Goal: Information Seeking & Learning: Learn about a topic

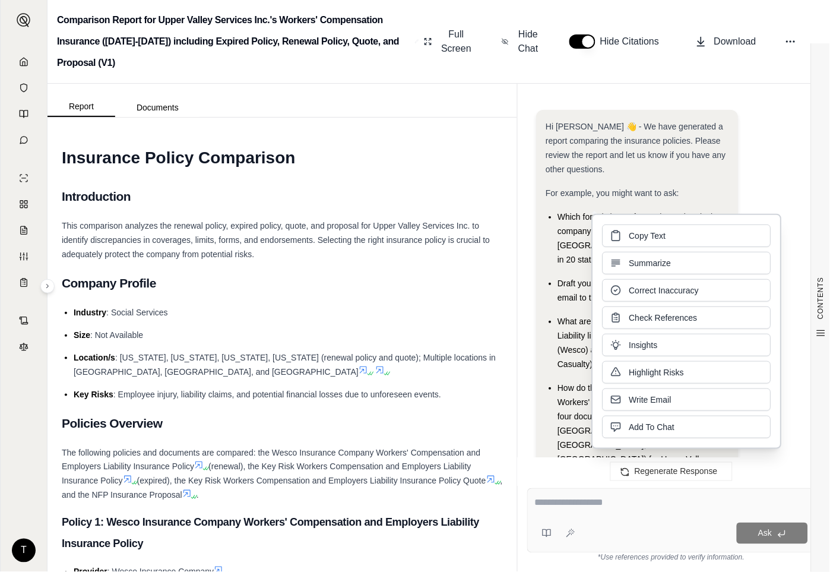
scroll to position [1648, 0]
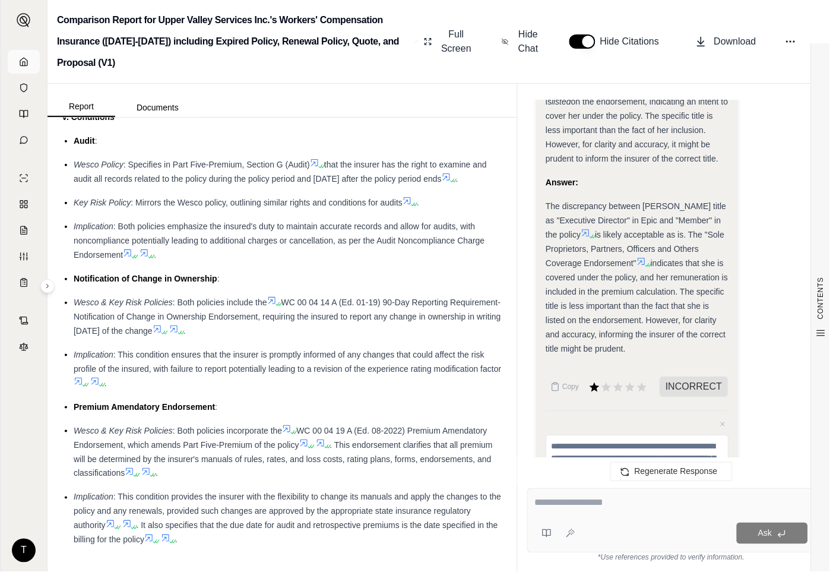
click at [14, 62] on link at bounding box center [24, 62] width 32 height 24
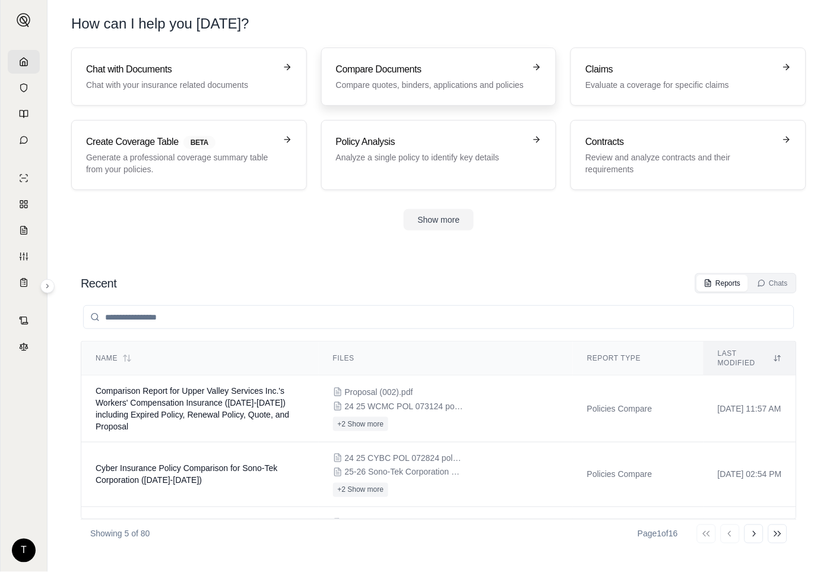
click at [401, 68] on h3 "Compare Documents" at bounding box center [430, 69] width 189 height 14
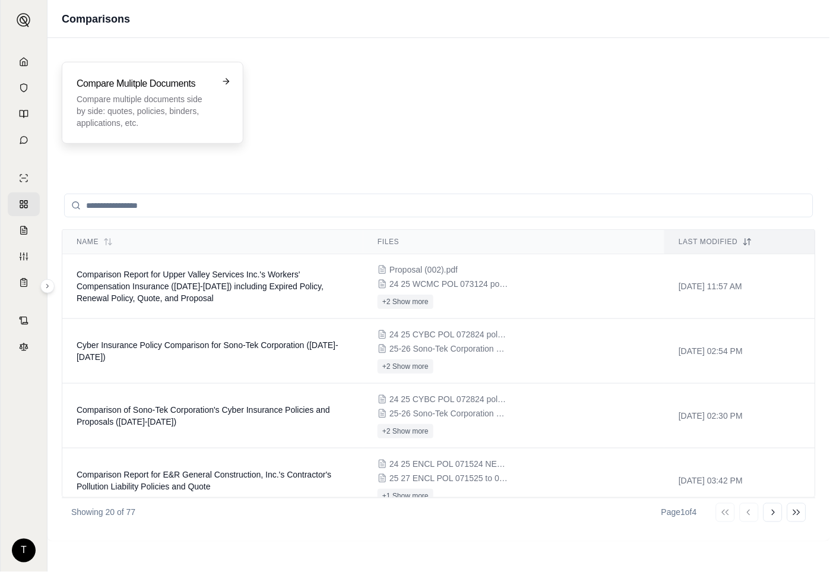
click at [156, 97] on p "Compare multiple documents side by side: quotes, policies, binders, application…" at bounding box center [144, 111] width 135 height 36
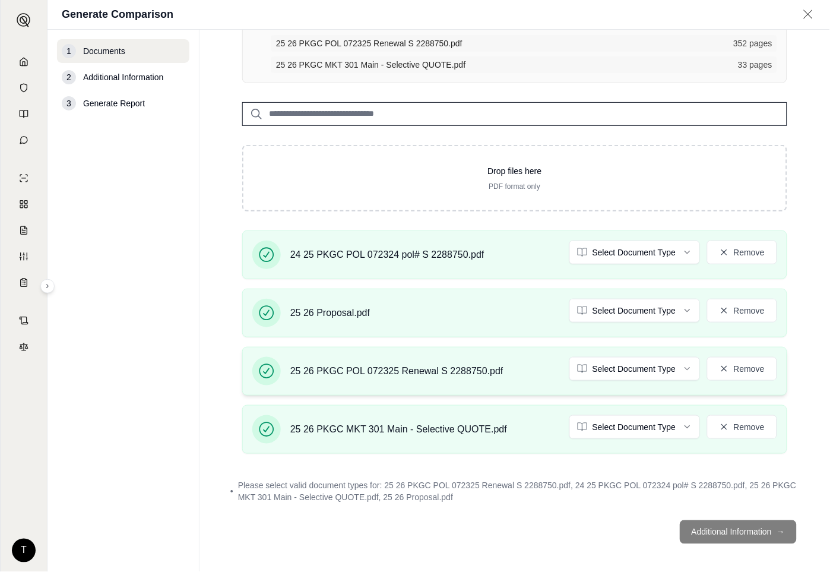
scroll to position [159, 0]
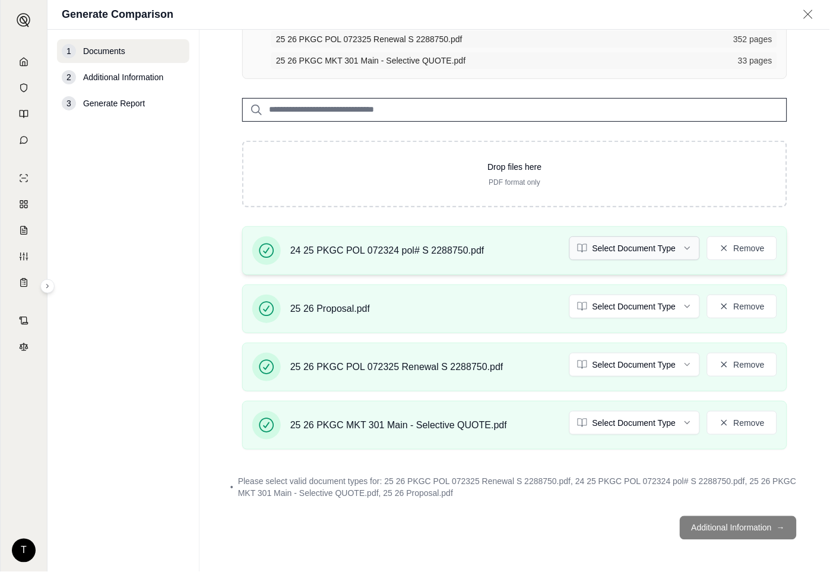
click at [679, 246] on html "T Generate Comparison 1 Documents 2 Additional Information 3 Generate Report Do…" at bounding box center [415, 286] width 830 height 572
click at [678, 305] on html "Document type updated successfully T Generate Comparison 1 Documents 2 Addition…" at bounding box center [415, 286] width 830 height 572
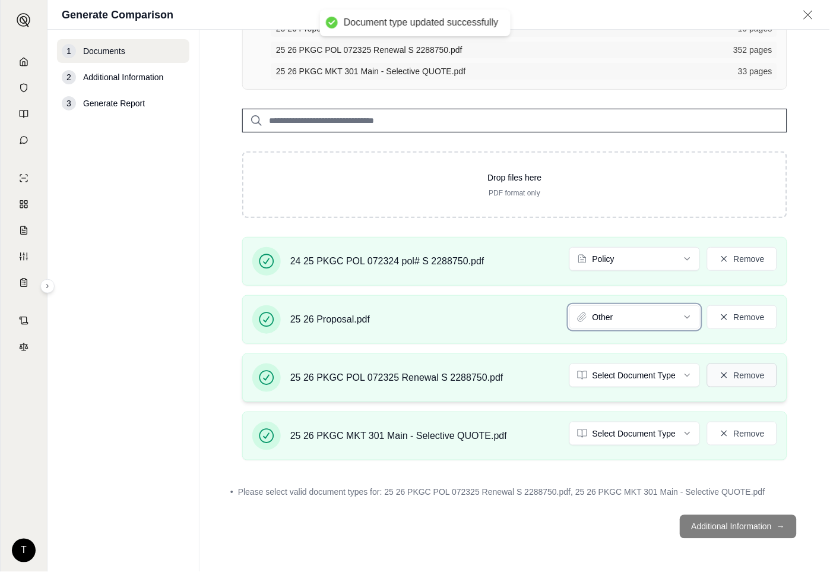
scroll to position [147, 0]
click at [684, 375] on html "Document type updated successfully T Generate Comparison 1 Documents 2 Addition…" at bounding box center [415, 286] width 830 height 572
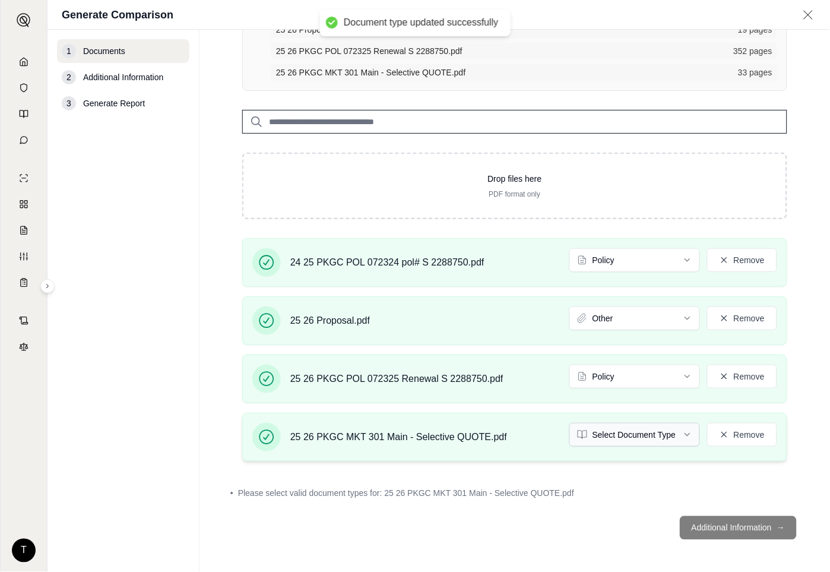
click at [672, 430] on html "Document type updated successfully T Generate Comparison 1 Documents 2 Addition…" at bounding box center [415, 286] width 830 height 572
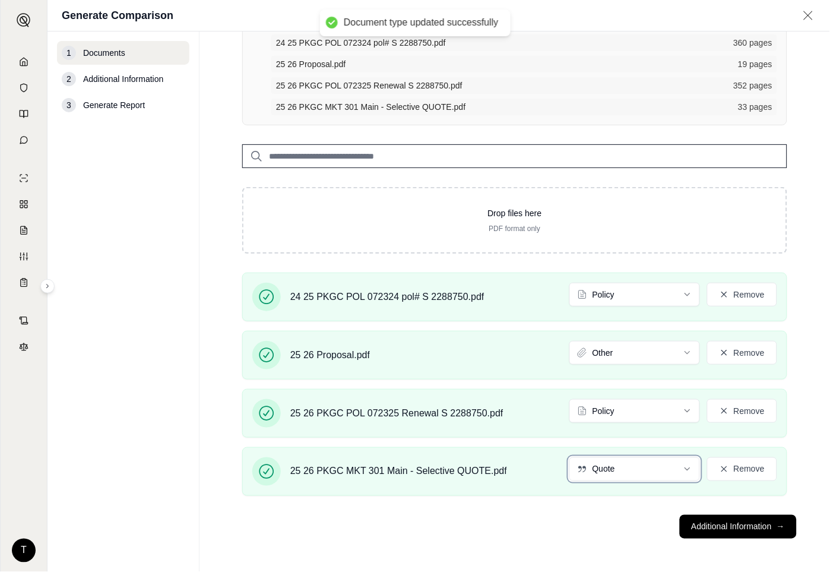
scroll to position [113, 0]
click at [710, 532] on button "Additional Information →" at bounding box center [738, 528] width 117 height 24
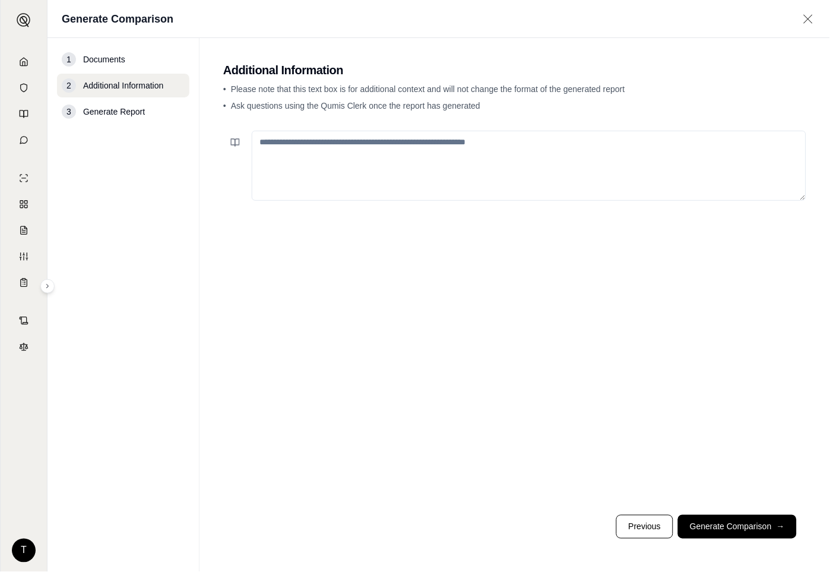
click at [282, 146] on textarea at bounding box center [529, 166] width 555 height 70
click at [232, 141] on icon at bounding box center [235, 143] width 10 height 10
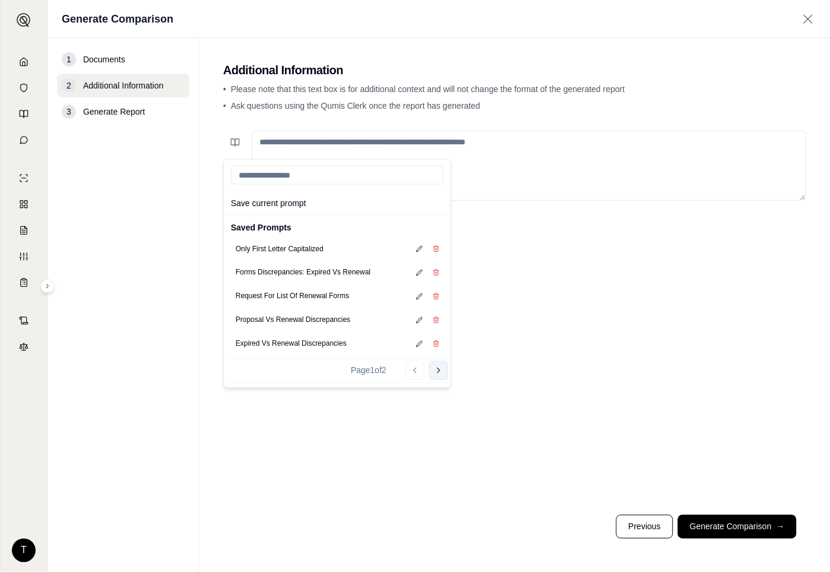
click at [440, 370] on icon at bounding box center [439, 370] width 2 height 5
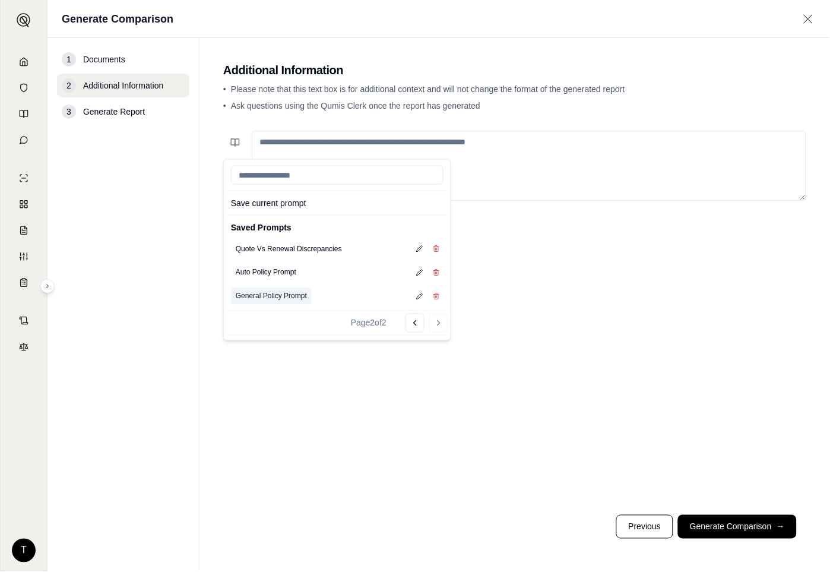
click at [282, 297] on button "General Policy Prompt" at bounding box center [271, 296] width 81 height 17
type textarea "**********"
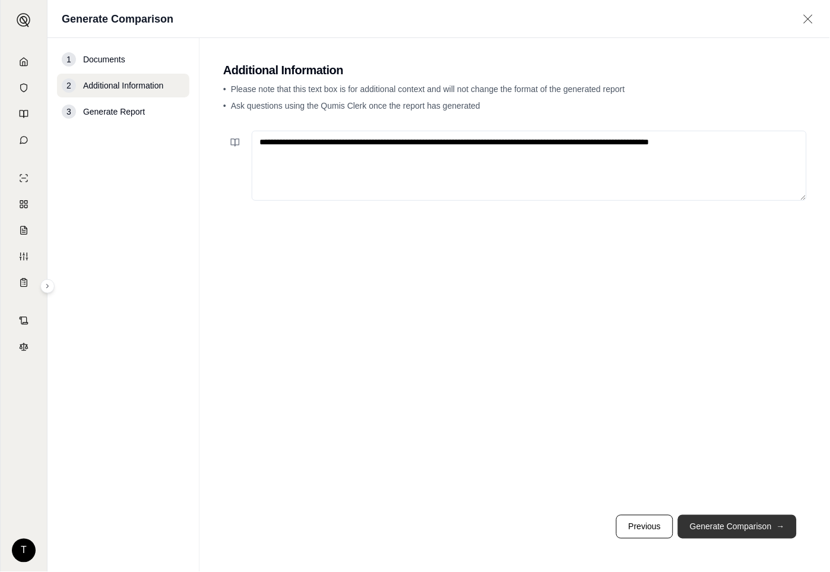
click at [707, 533] on button "Generate Comparison →" at bounding box center [737, 527] width 119 height 24
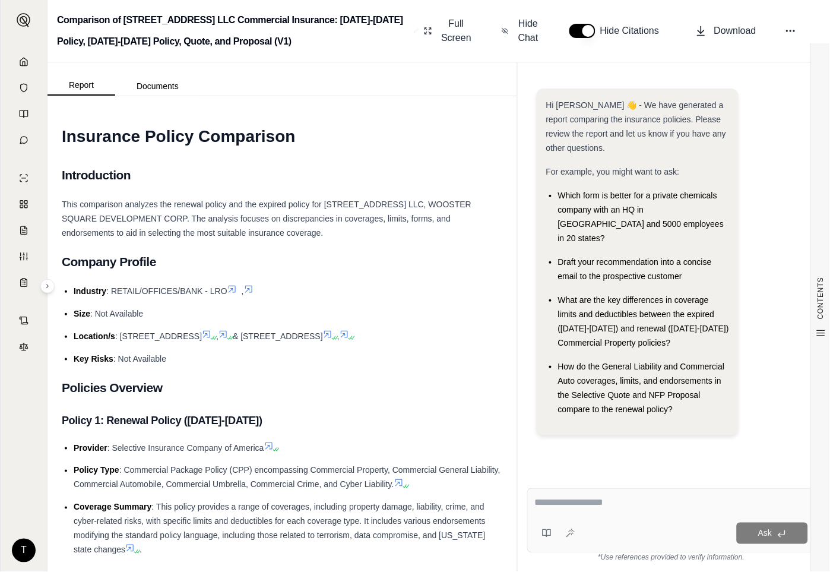
click at [224, 307] on li "Size : Not Available" at bounding box center [288, 313] width 429 height 14
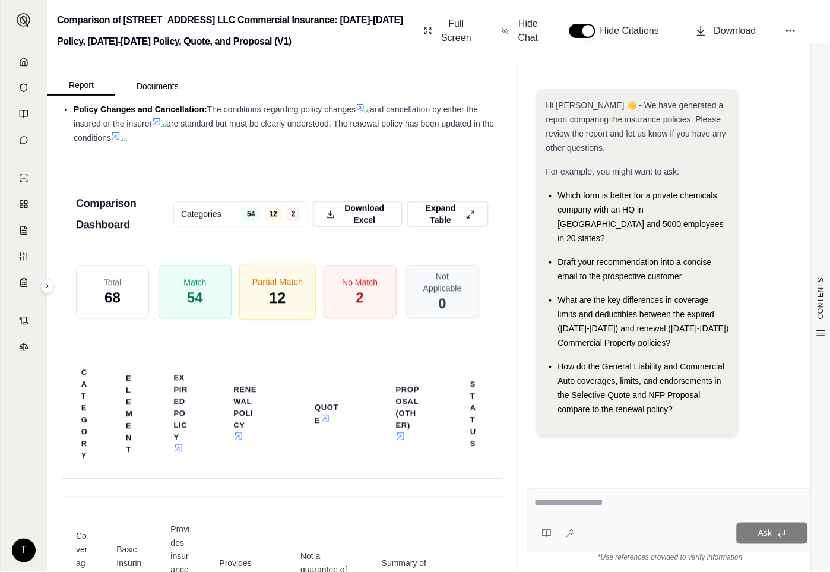
scroll to position [3590, 0]
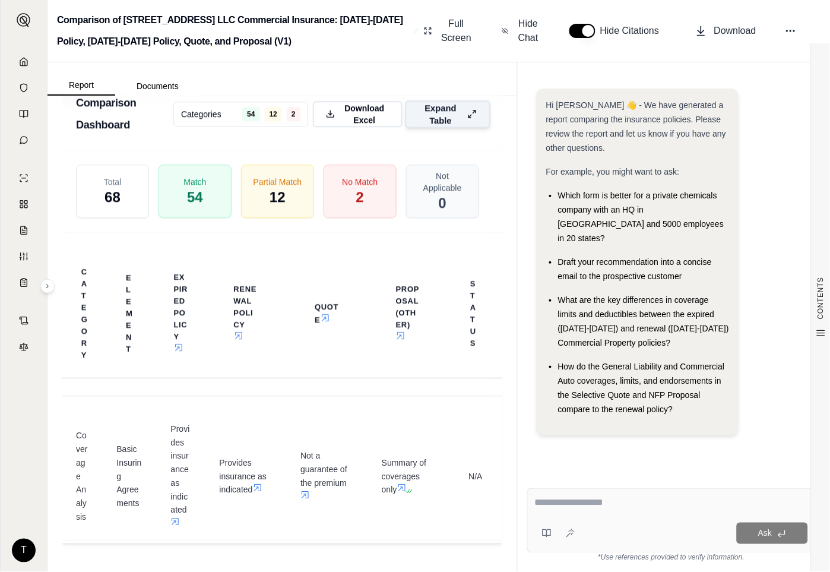
click at [467, 108] on icon at bounding box center [472, 113] width 10 height 12
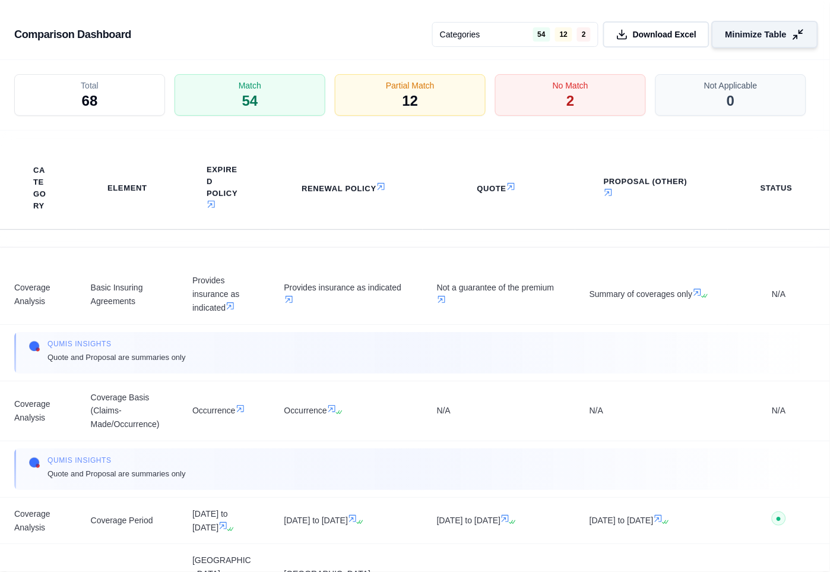
scroll to position [3087, 0]
click at [574, 87] on span "No Match" at bounding box center [570, 85] width 37 height 12
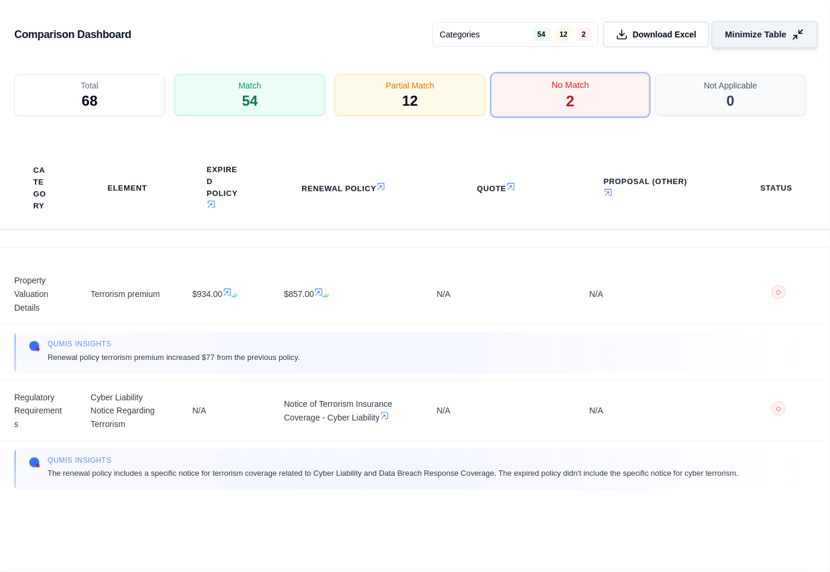
click at [558, 76] on div "No Match 2" at bounding box center [571, 96] width 159 height 44
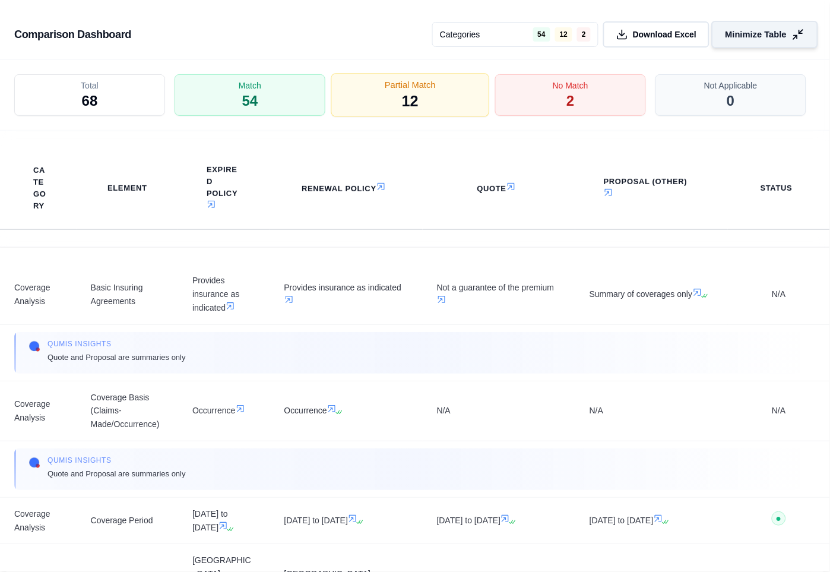
click at [452, 107] on div "Partial Match 12" at bounding box center [410, 96] width 159 height 44
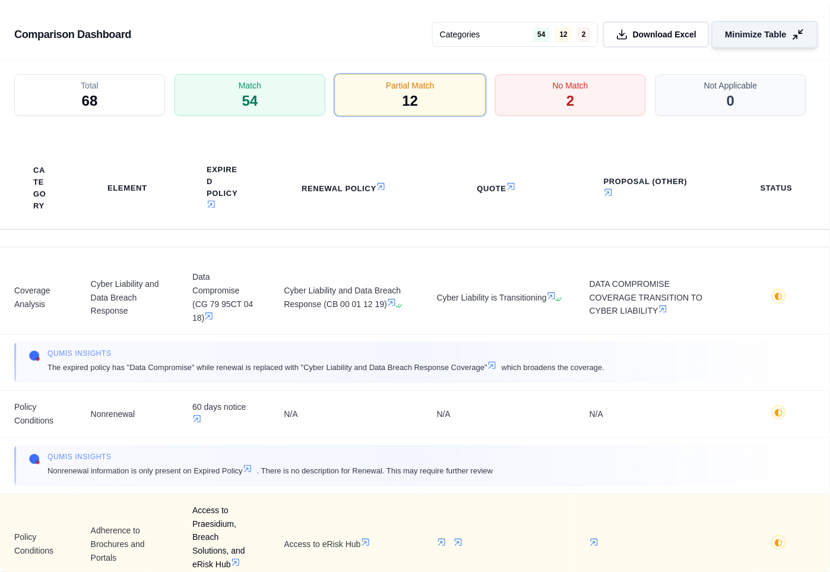
scroll to position [0, 0]
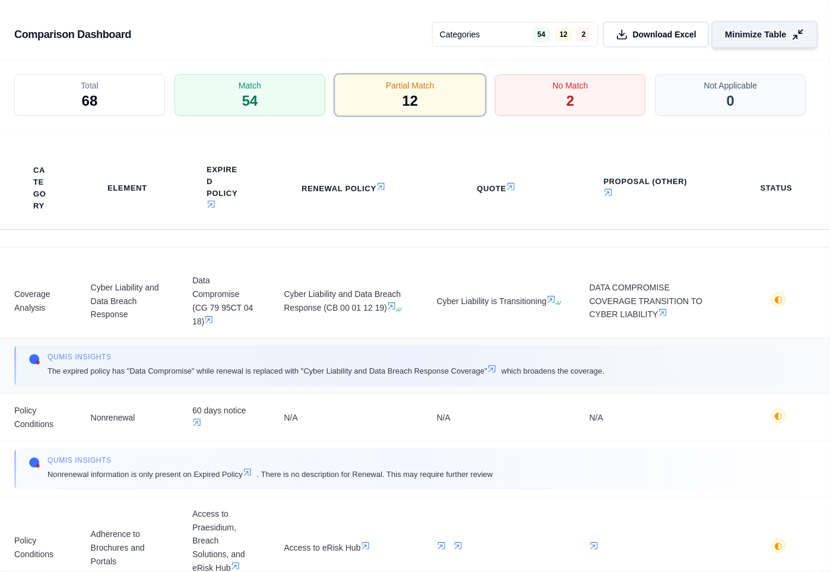
click at [49, 371] on span "The expired policy has "Data Compromise" while renewal is replaced with "Cyber …" at bounding box center [327, 370] width 558 height 13
drag, startPoint x: 49, startPoint y: 363, endPoint x: 627, endPoint y: 377, distance: 578.6
click at [627, 377] on div "Qumis INSIGHTS The expired policy has "Data Compromise" while renewal is replac…" at bounding box center [415, 365] width 773 height 27
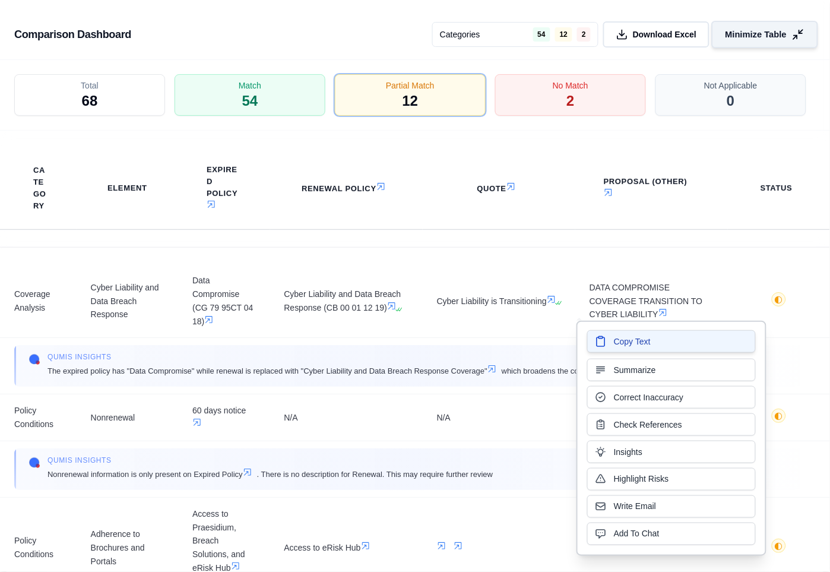
click at [626, 342] on span "Copy Text" at bounding box center [632, 342] width 37 height 12
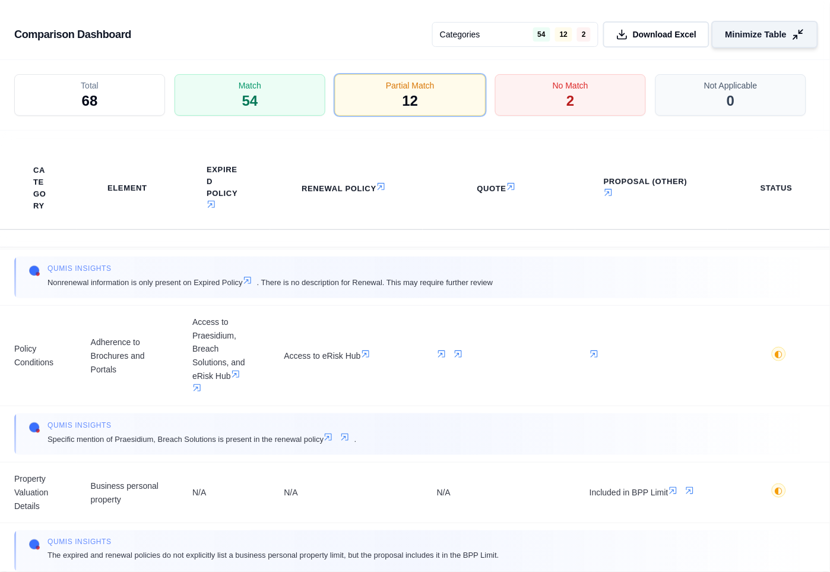
scroll to position [198, 0]
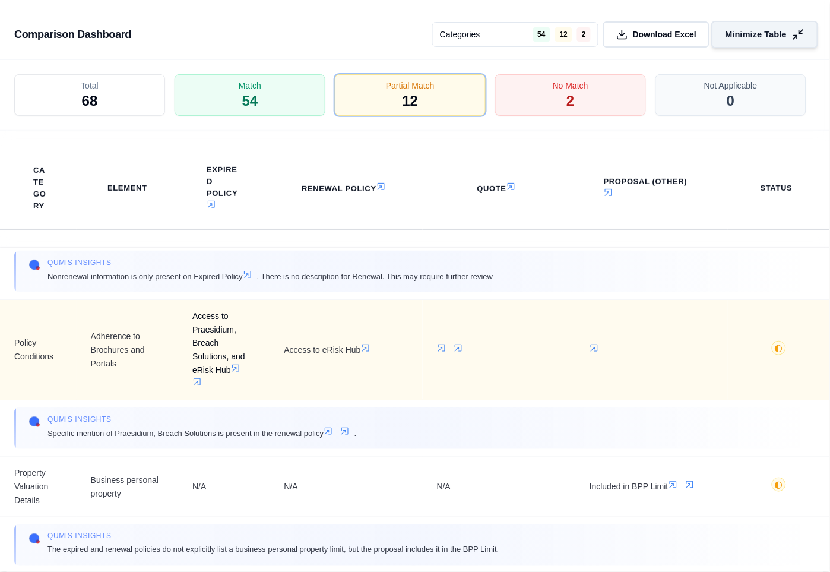
click at [180, 371] on td "Access to Praesidium, Breach Solutions, and eRisk Hub" at bounding box center [223, 349] width 91 height 101
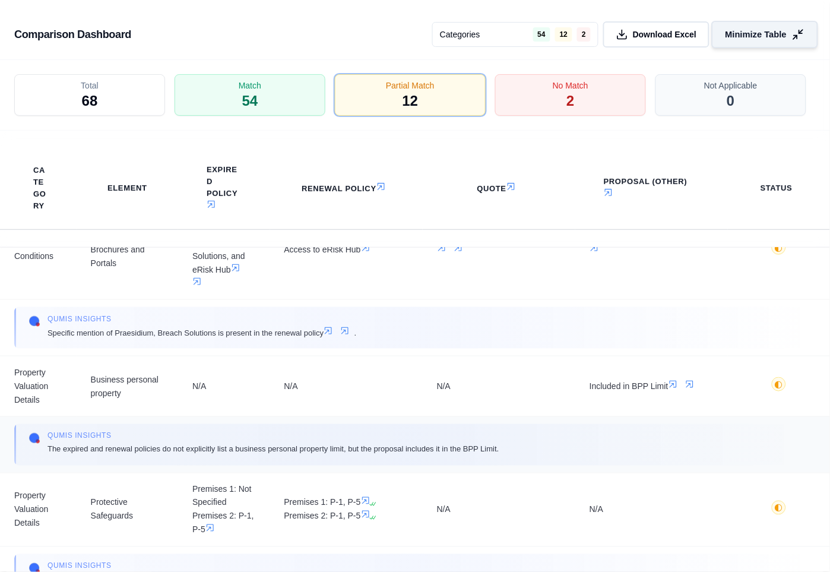
scroll to position [461, 0]
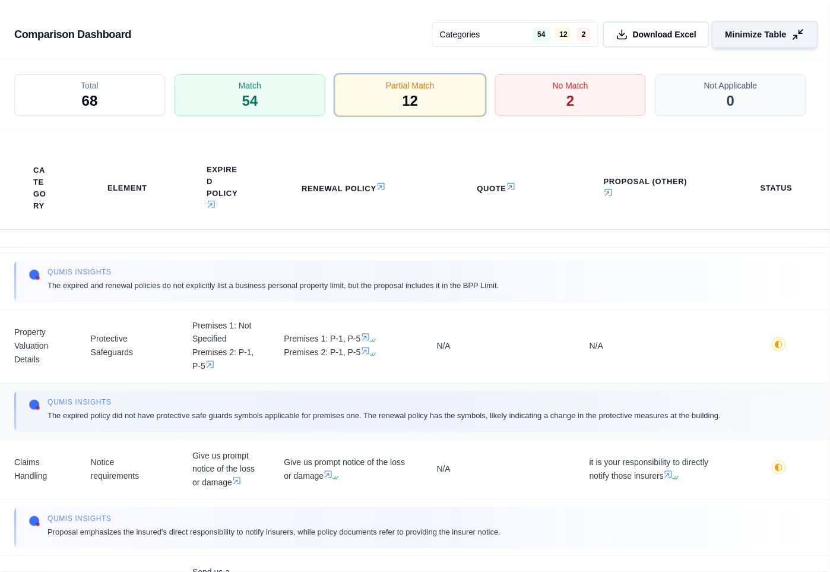
click at [46, 419] on div "Qumis INSIGHTS The expired policy did not have protective safe guards symbols a…" at bounding box center [415, 411] width 773 height 27
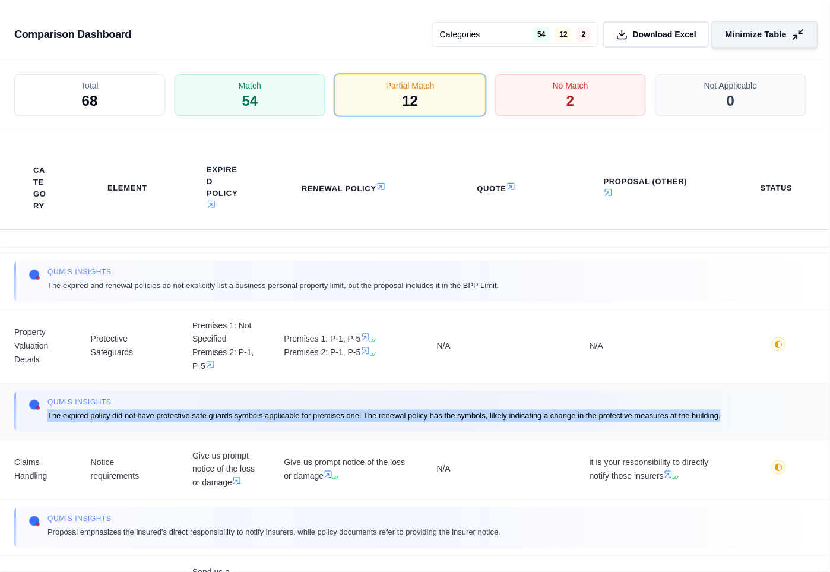
drag, startPoint x: 48, startPoint y: 413, endPoint x: 749, endPoint y: 420, distance: 701.5
click at [749, 420] on div "Qumis INSIGHTS The expired policy did not have protective safe guards symbols a…" at bounding box center [415, 411] width 773 height 27
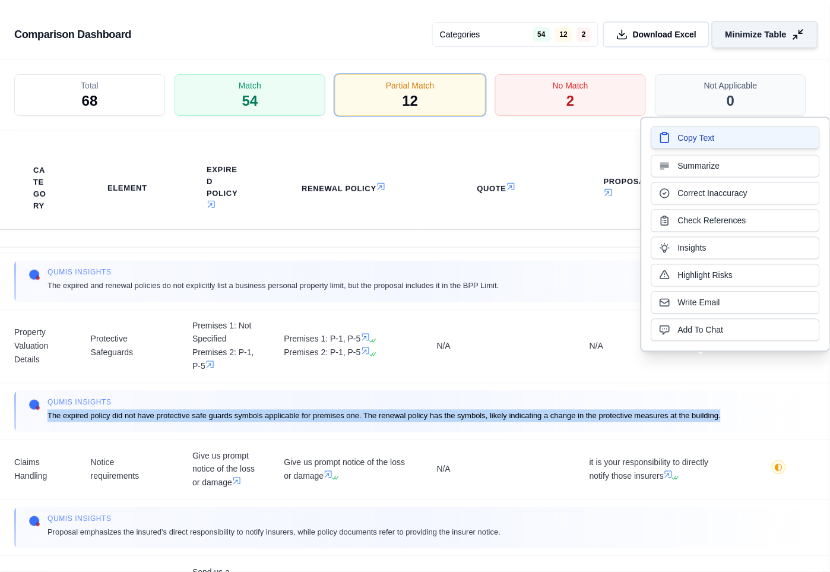
click at [693, 135] on span "Copy Text" at bounding box center [696, 138] width 37 height 12
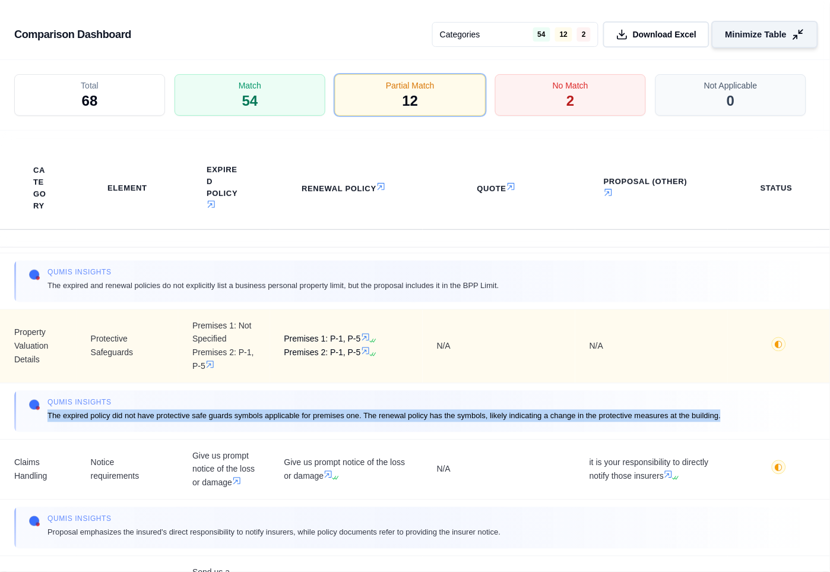
drag, startPoint x: 190, startPoint y: 325, endPoint x: 359, endPoint y: 363, distance: 173.6
click at [359, 363] on tr "Property Valuation Details Protective Safeguards Premises 1: Not Specified Prem…" at bounding box center [415, 346] width 830 height 74
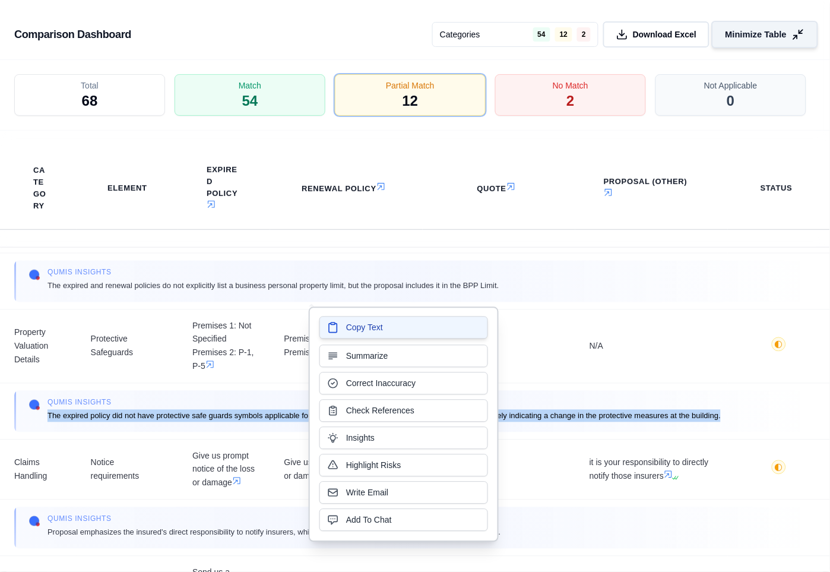
drag, startPoint x: 359, startPoint y: 363, endPoint x: 357, endPoint y: 325, distance: 38.7
click at [357, 325] on span "Copy Text" at bounding box center [364, 328] width 37 height 12
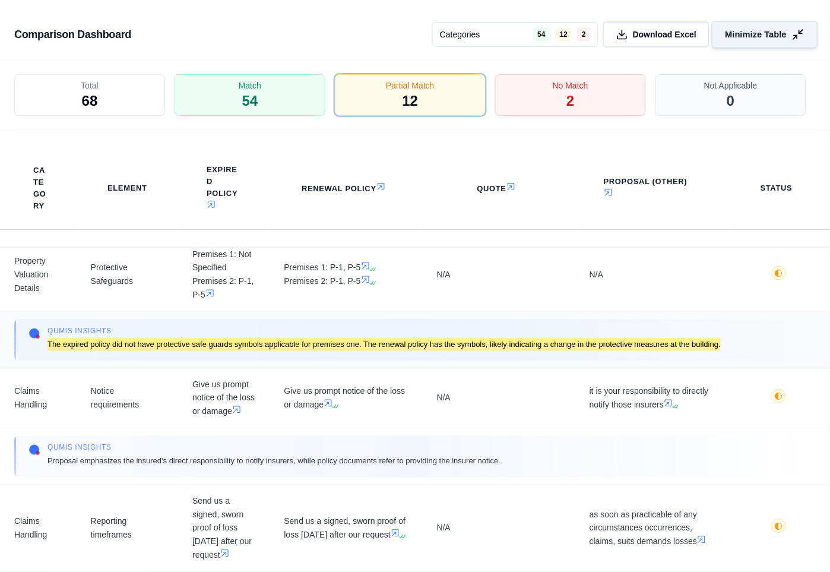
scroll to position [594, 0]
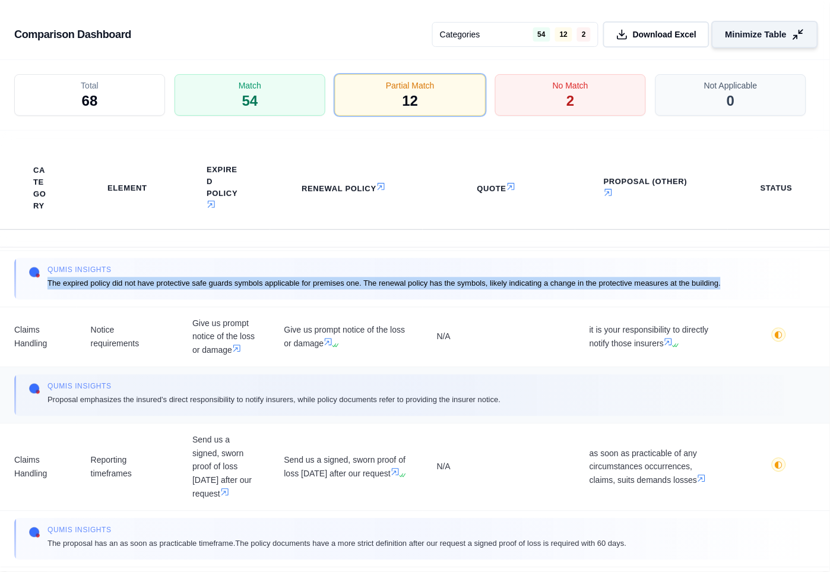
click at [381, 385] on span "Qumis INSIGHTS" at bounding box center [274, 387] width 453 height 10
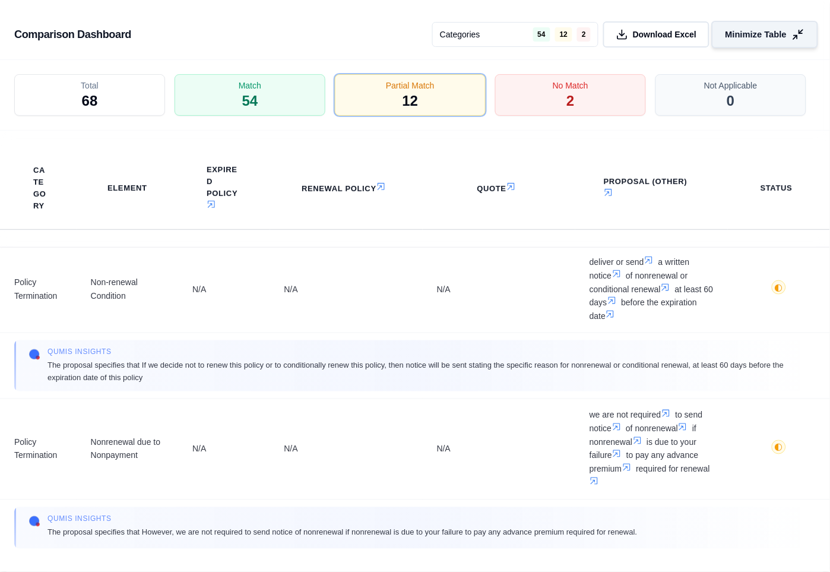
scroll to position [1336, 0]
click at [797, 33] on icon at bounding box center [798, 35] width 12 height 12
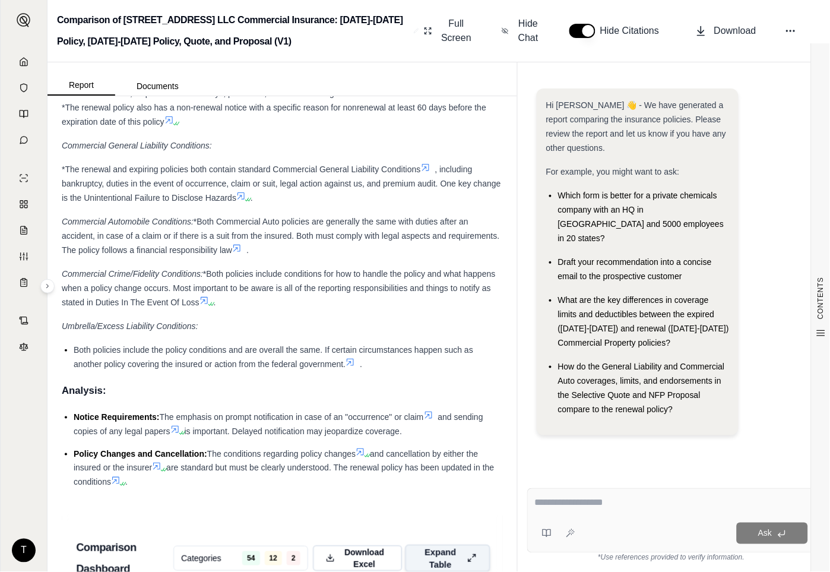
click at [548, 502] on textarea at bounding box center [671, 503] width 273 height 14
click at [670, 507] on textarea "**********" at bounding box center [671, 503] width 273 height 14
paste textarea "**********"
drag, startPoint x: 773, startPoint y: 500, endPoint x: 779, endPoint y: 505, distance: 7.6
click at [778, 504] on textarea "**********" at bounding box center [671, 503] width 273 height 14
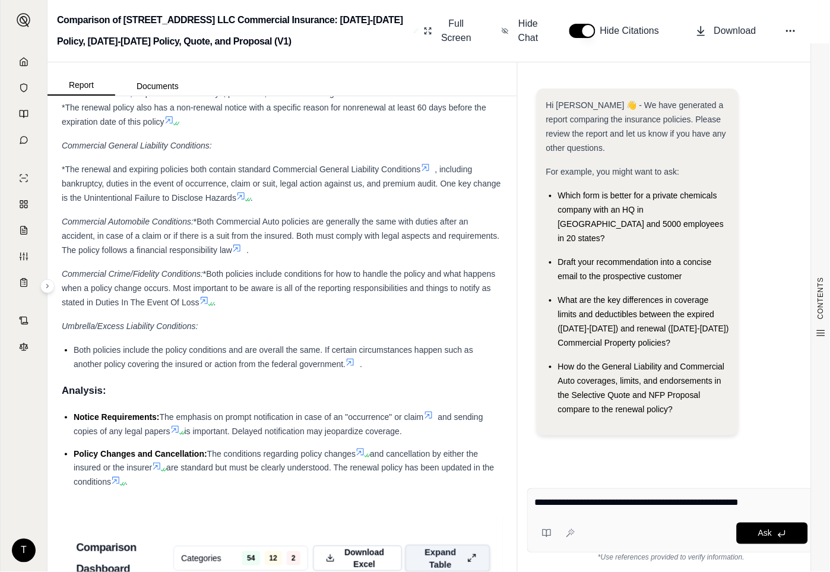
click at [770, 502] on textarea "**********" at bounding box center [671, 503] width 273 height 14
paste textarea "**********"
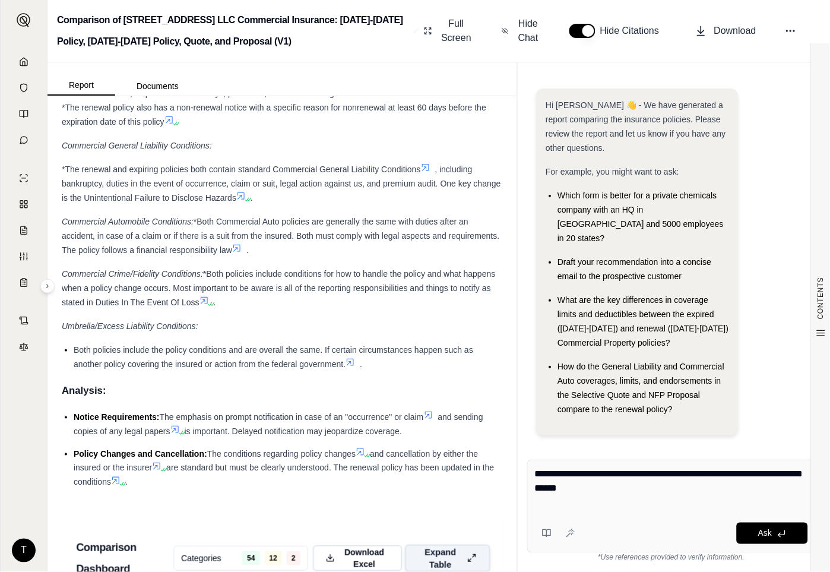
click at [626, 492] on textarea "**********" at bounding box center [671, 488] width 273 height 43
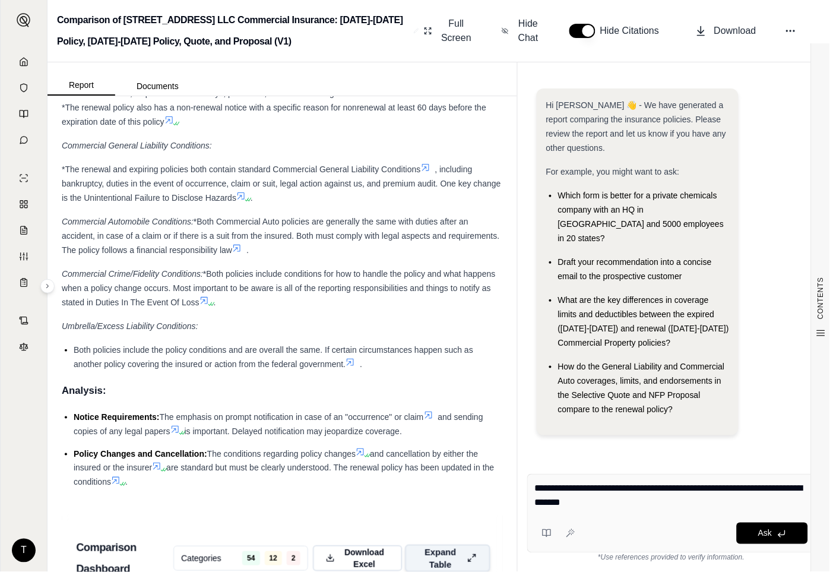
click at [653, 501] on textarea "**********" at bounding box center [671, 496] width 273 height 29
type textarea "**********"
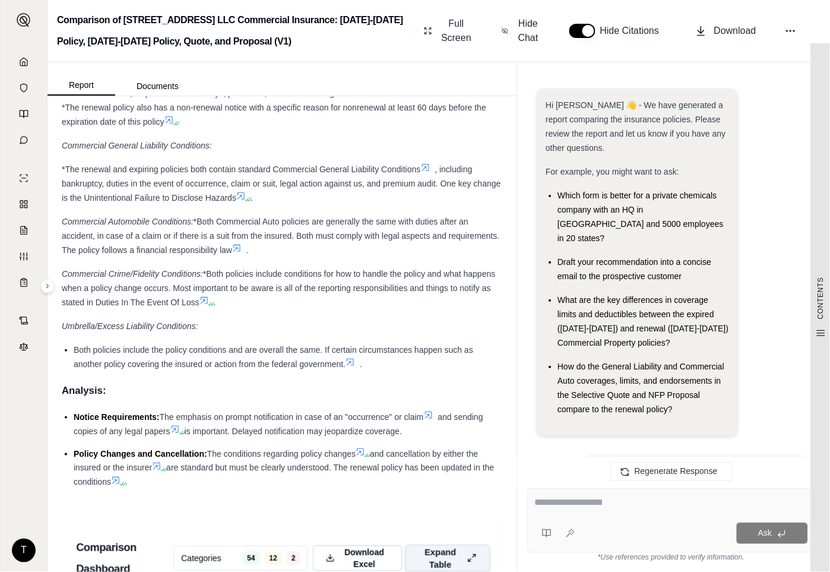
scroll to position [864, 0]
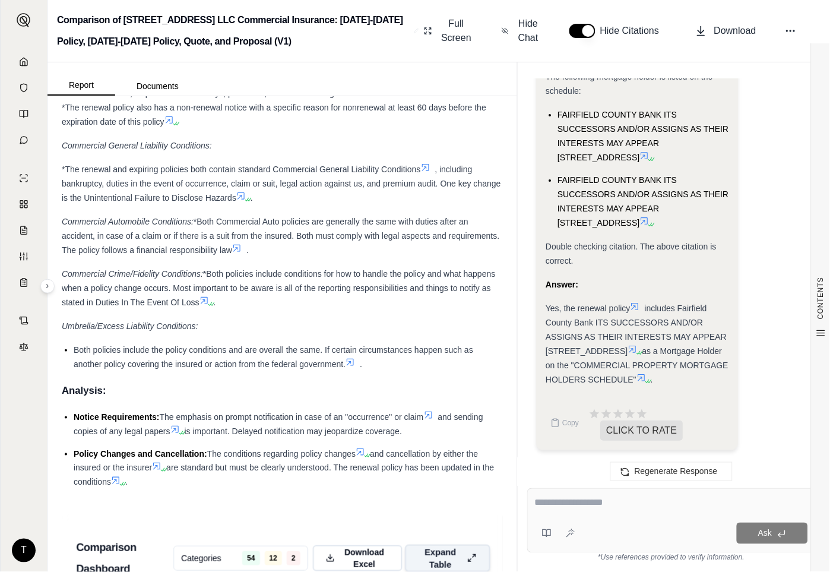
click at [564, 508] on textarea at bounding box center [671, 503] width 273 height 14
click at [564, 505] on textarea at bounding box center [671, 503] width 273 height 14
type textarea "**********"
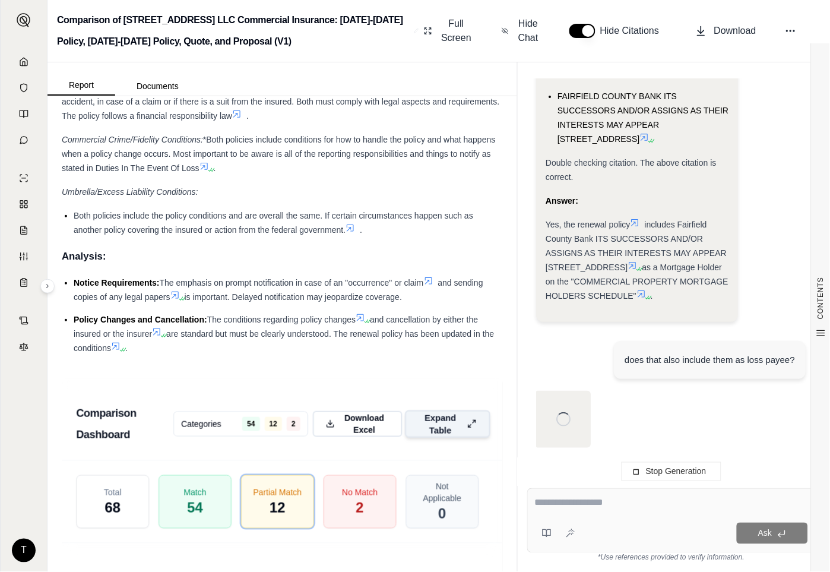
scroll to position [3417, 0]
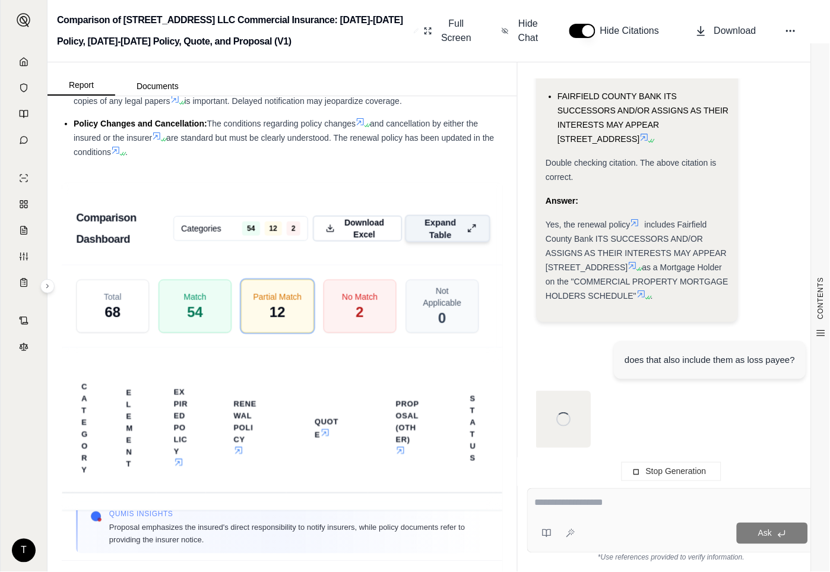
click at [538, 505] on textarea at bounding box center [671, 503] width 273 height 14
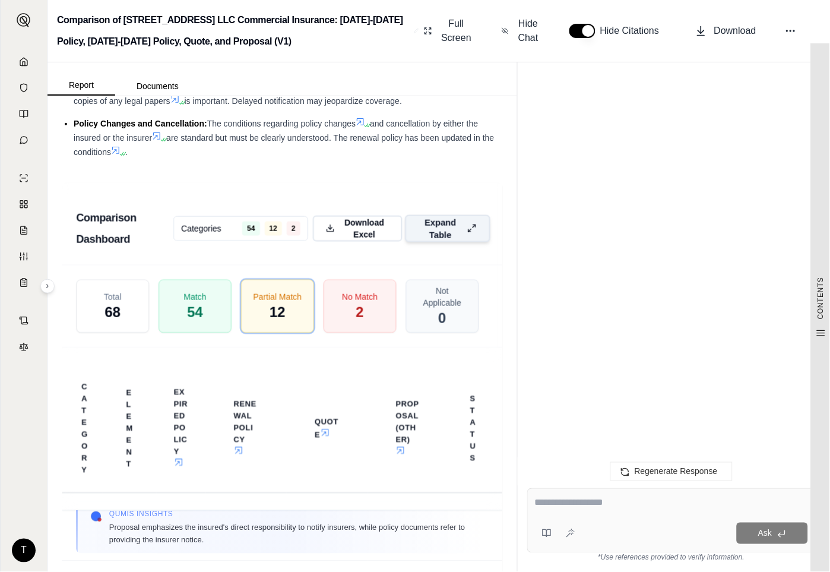
scroll to position [1777, 0]
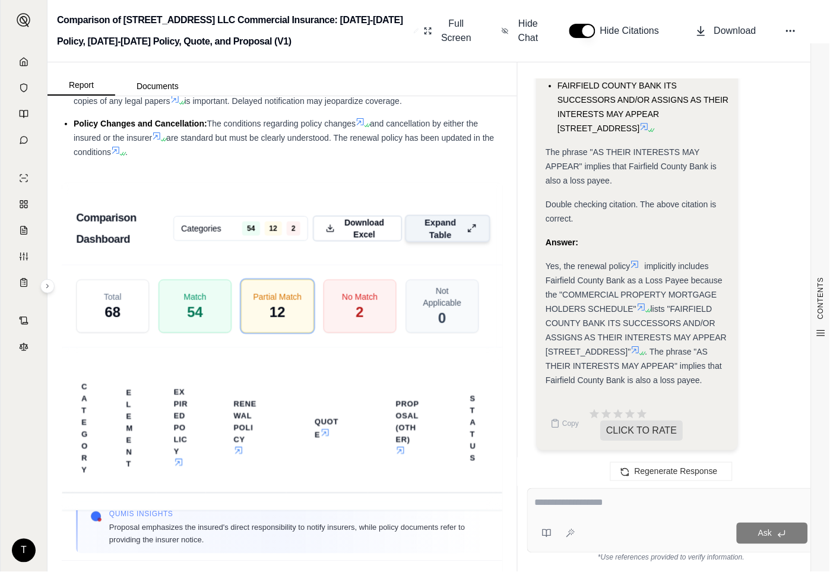
click at [543, 508] on textarea at bounding box center [671, 503] width 273 height 14
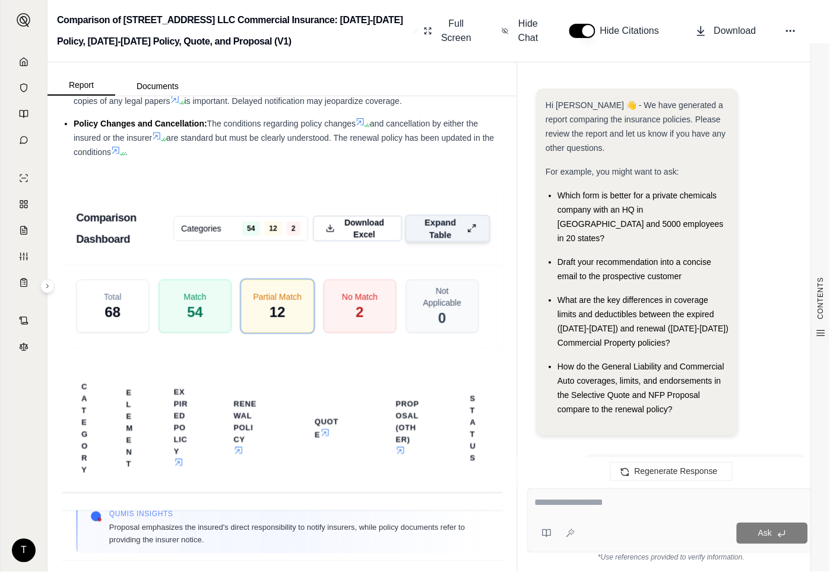
scroll to position [0, 0]
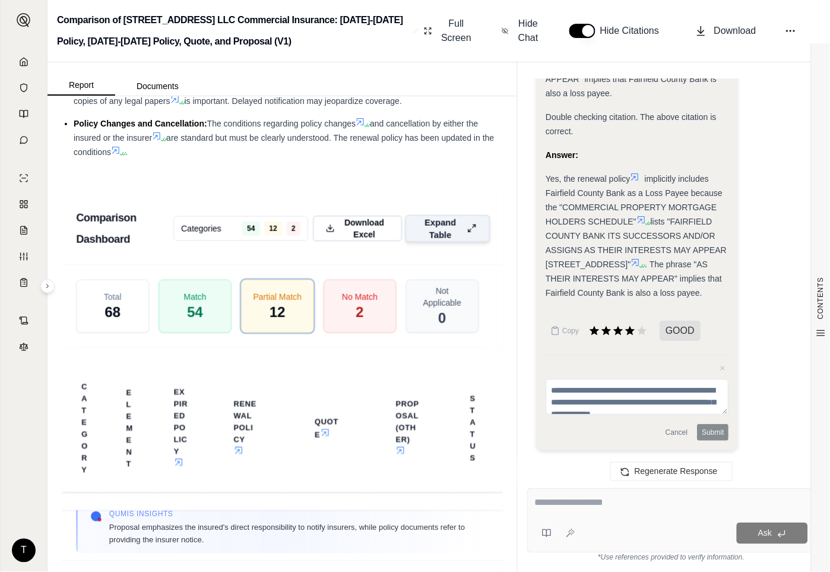
click at [594, 224] on span "lists "FAIRFIELD COUNTY BANK ITS SUCCESSORS AND/OR ASSIGNS AS THEIR INTERESTS M…" at bounding box center [636, 243] width 181 height 52
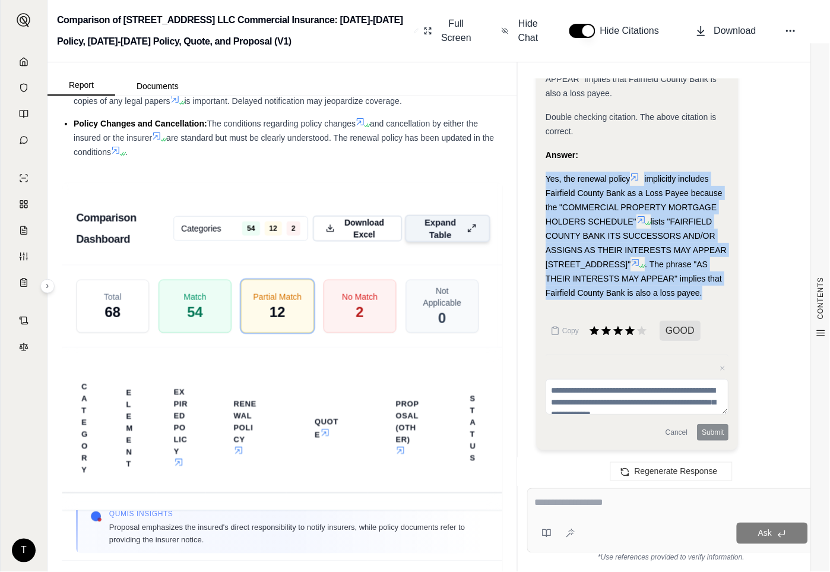
drag, startPoint x: 548, startPoint y: 163, endPoint x: 627, endPoint y: 303, distance: 161.2
drag, startPoint x: 627, startPoint y: 303, endPoint x: 551, endPoint y: 209, distance: 121.1
click at [551, 209] on span "implicitly includes Fairfield County Bank as a Loss Payee because the "COMMERCI…" at bounding box center [634, 200] width 177 height 52
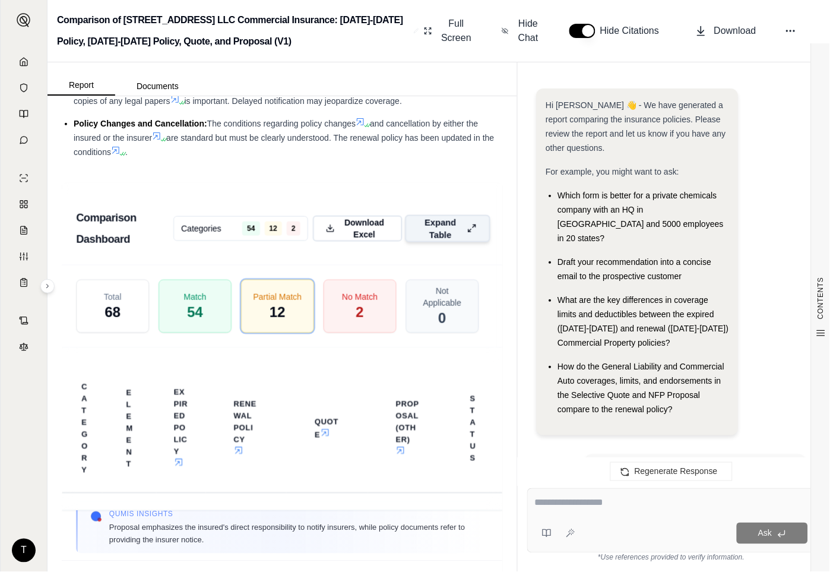
scroll to position [1777, 0]
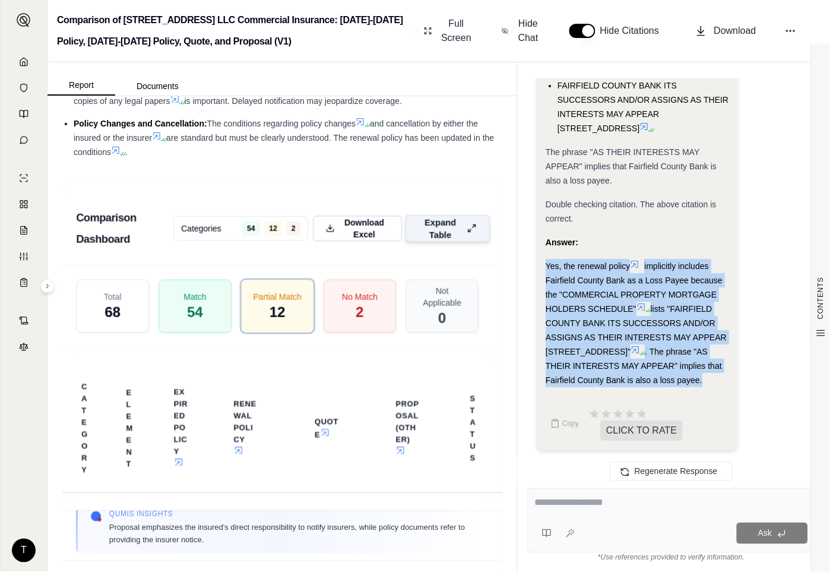
drag, startPoint x: 545, startPoint y: 248, endPoint x: 613, endPoint y: 388, distance: 156.5
click at [613, 388] on div "Analysis: Okay, I need to determine if Fairfield County Bank is also listed as …" at bounding box center [638, 36] width 203 height 829
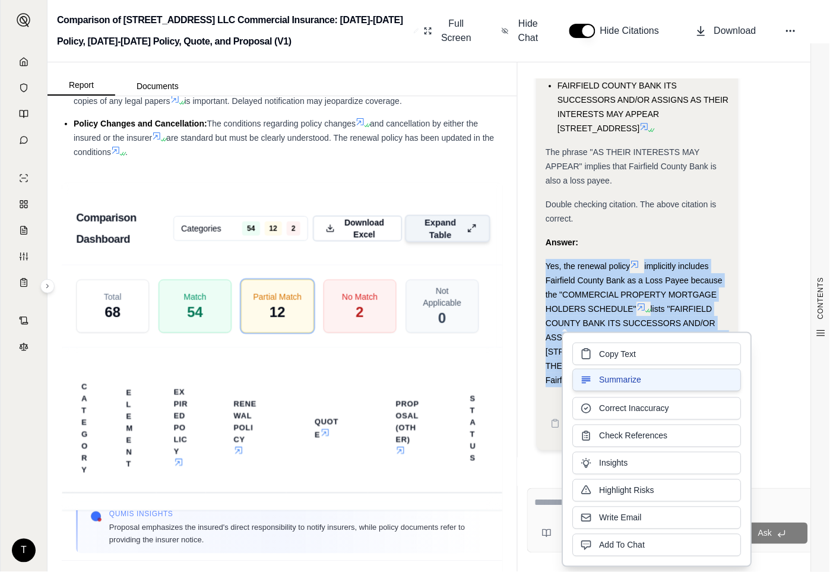
click at [614, 380] on span "Summarize" at bounding box center [621, 380] width 42 height 12
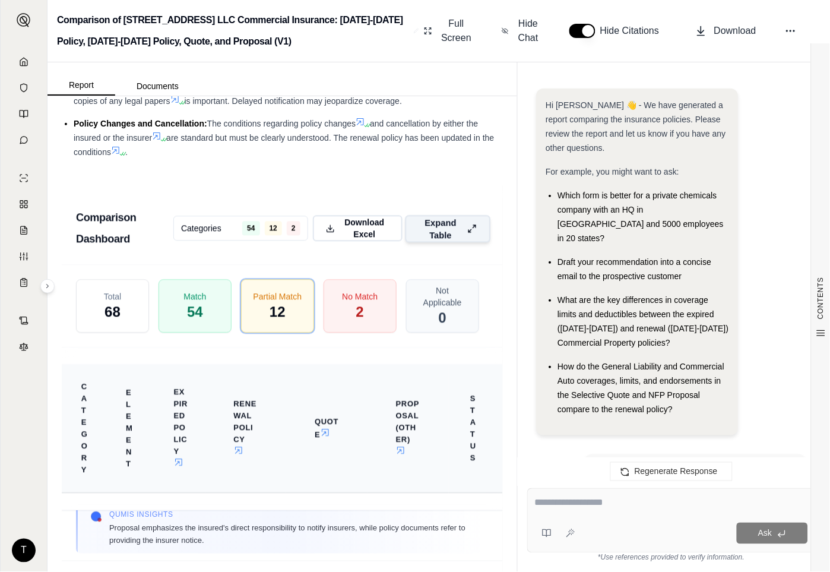
scroll to position [0, 0]
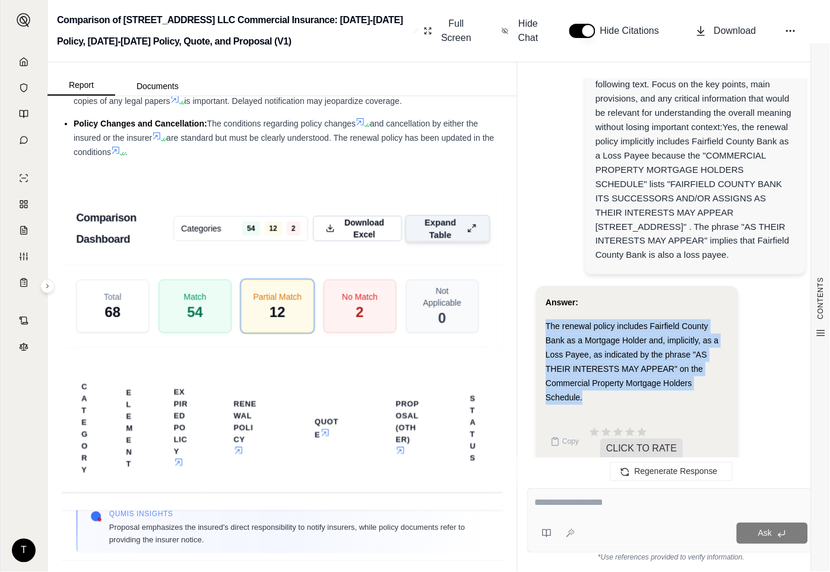
drag, startPoint x: 547, startPoint y: 355, endPoint x: 602, endPoint y: 425, distance: 88.9
click at [602, 405] on div "The renewal policy includes Fairfield County Bank as a Mortgage Holder and, imp…" at bounding box center [638, 363] width 184 height 86
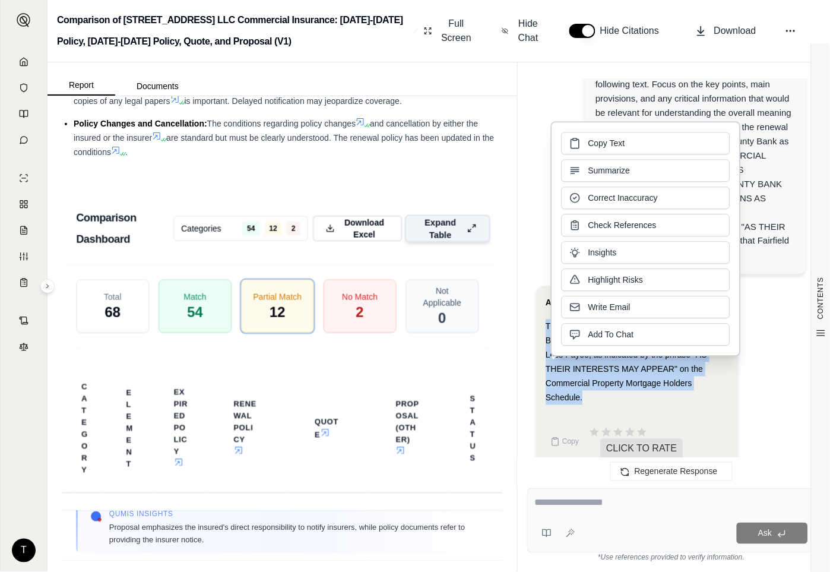
copy span "The renewal policy includes Fairfield County Bank as a Mortgage Holder and, imp…"
click at [358, 425] on th "Quote" at bounding box center [326, 428] width 81 height 129
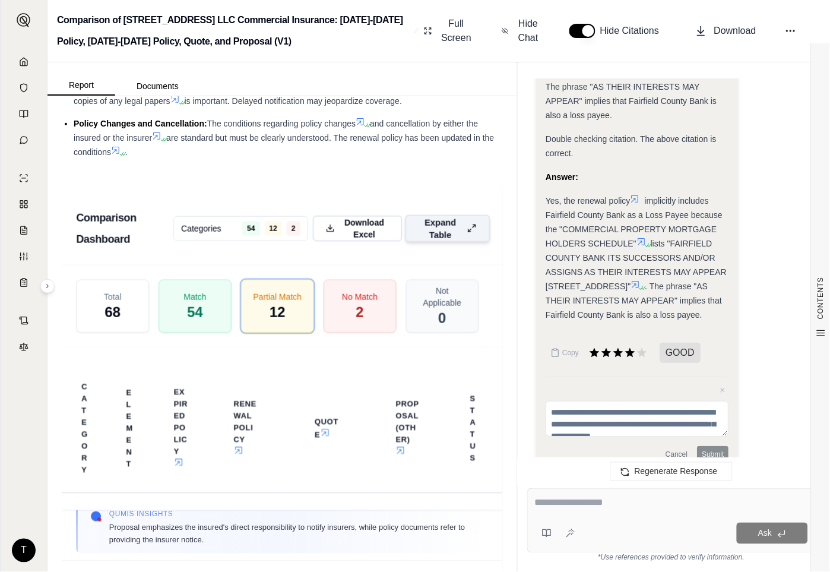
scroll to position [1786, 0]
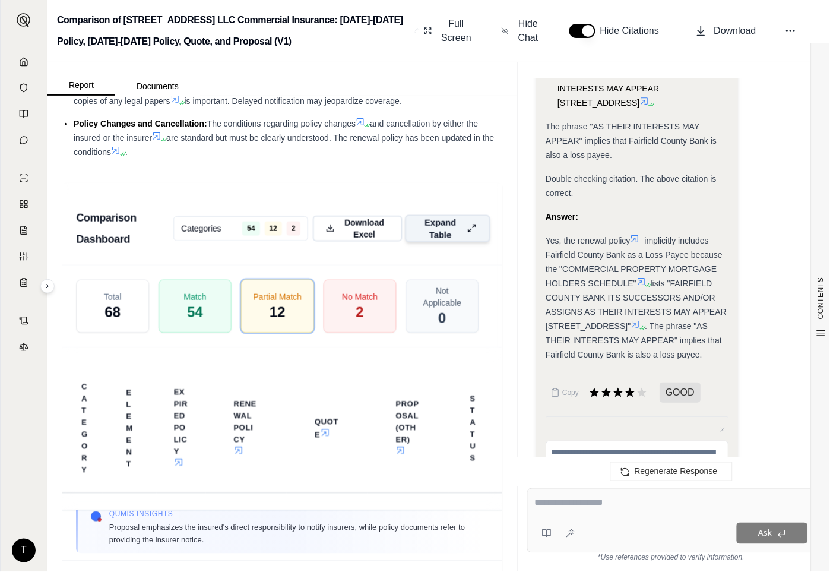
click at [633, 328] on icon at bounding box center [636, 324] width 7 height 7
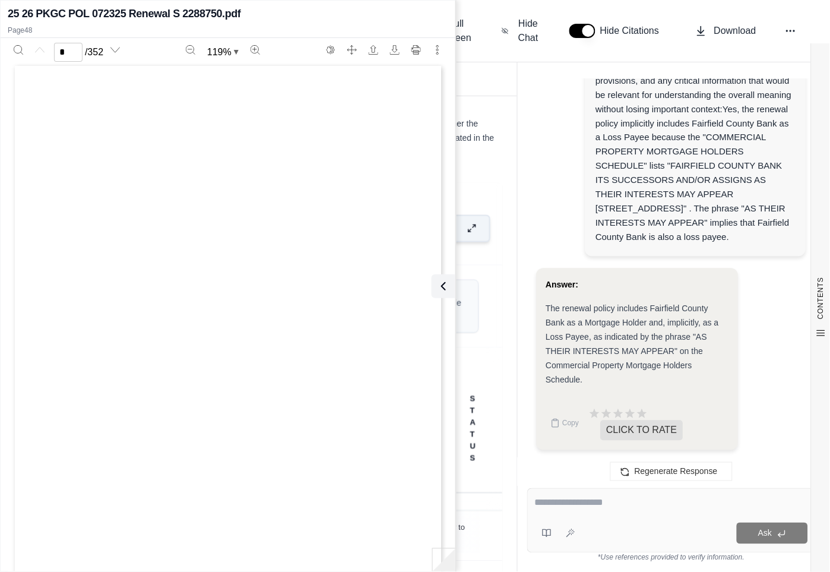
scroll to position [0, 0]
type input "**"
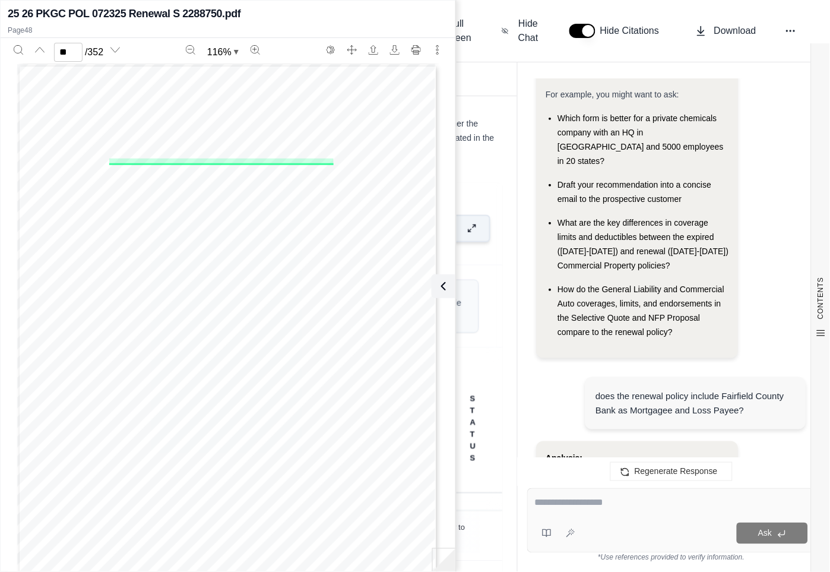
scroll to position [198, 0]
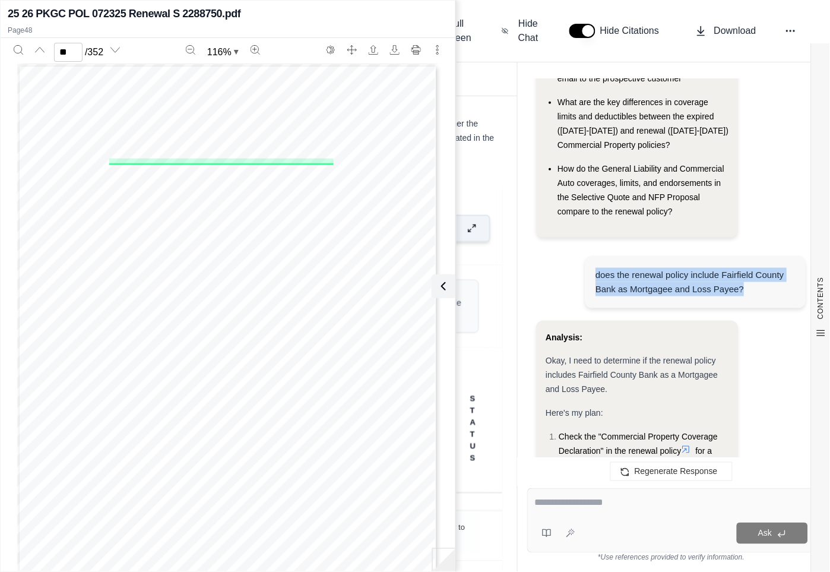
drag, startPoint x: 597, startPoint y: 258, endPoint x: 764, endPoint y: 276, distance: 167.2
click at [764, 276] on div "does the renewal policy include Fairfield County Bank as Mortgagee and Loss Pay…" at bounding box center [696, 282] width 200 height 29
drag, startPoint x: 764, startPoint y: 276, endPoint x: 691, endPoint y: 236, distance: 82.9
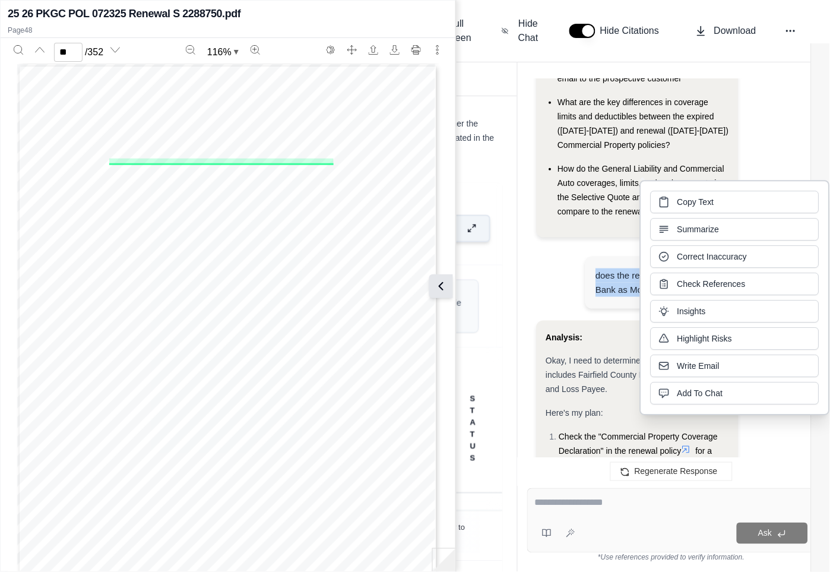
drag, startPoint x: 445, startPoint y: 284, endPoint x: 372, endPoint y: 333, distance: 88.1
click at [445, 284] on icon at bounding box center [444, 286] width 14 height 14
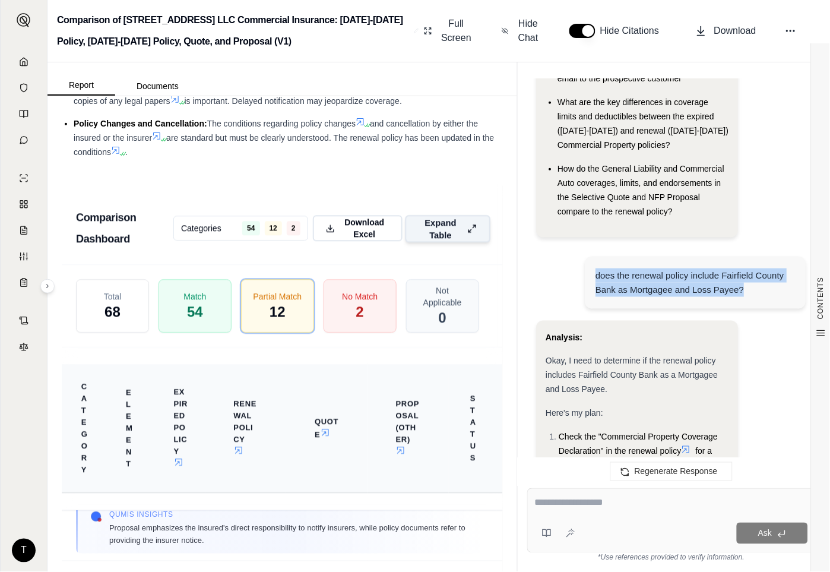
scroll to position [2303, 0]
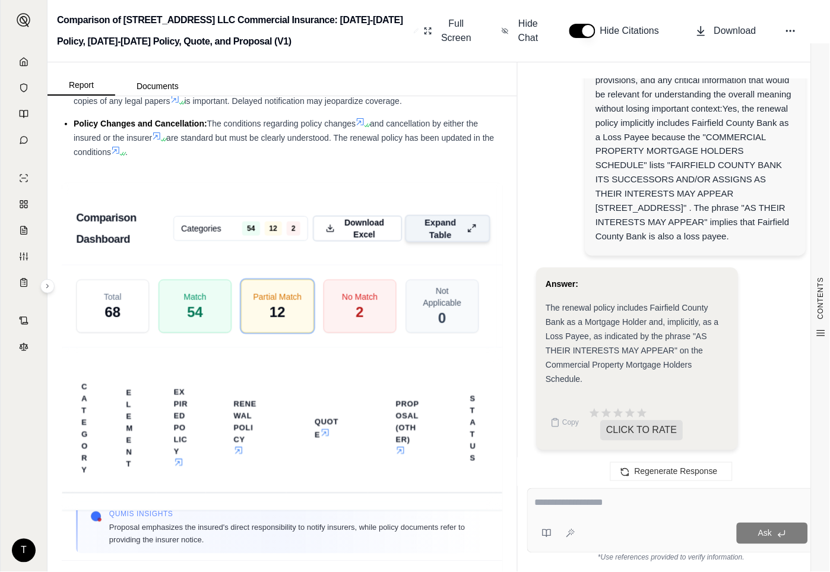
click at [561, 507] on textarea at bounding box center [671, 503] width 273 height 14
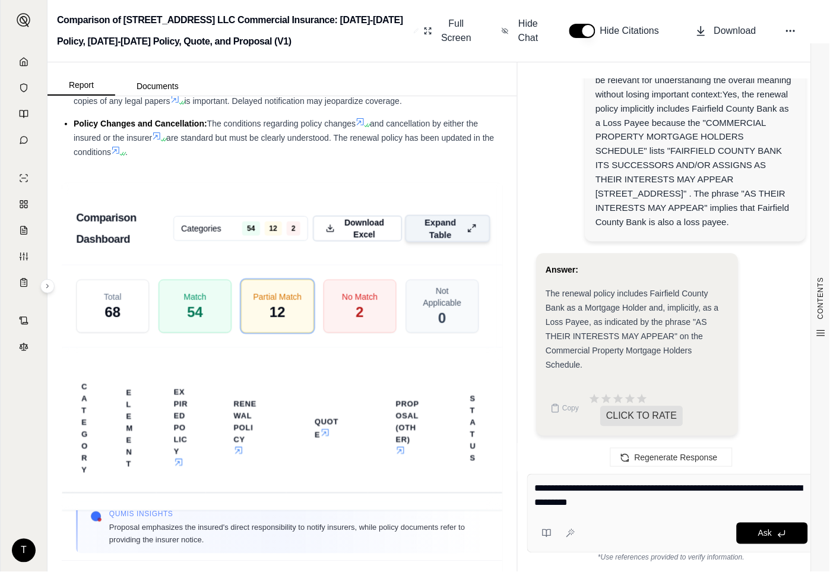
type textarea "**********"
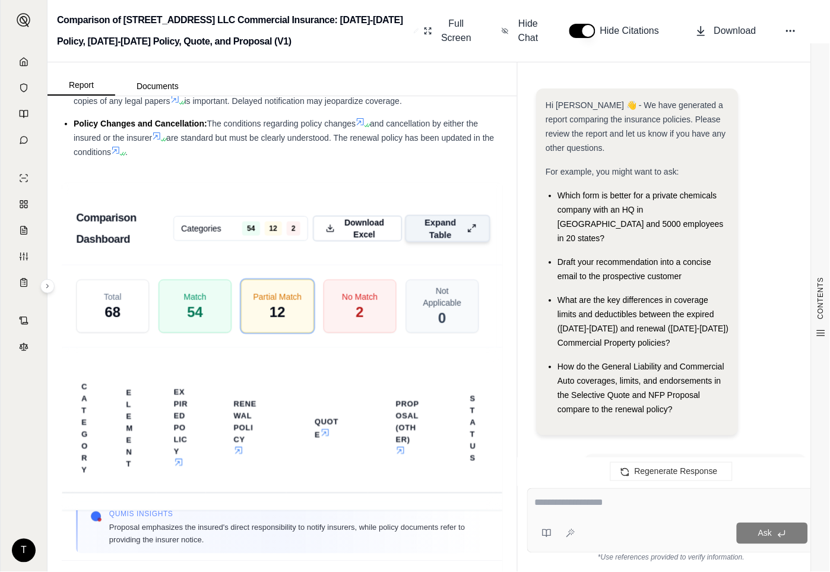
scroll to position [4833, 0]
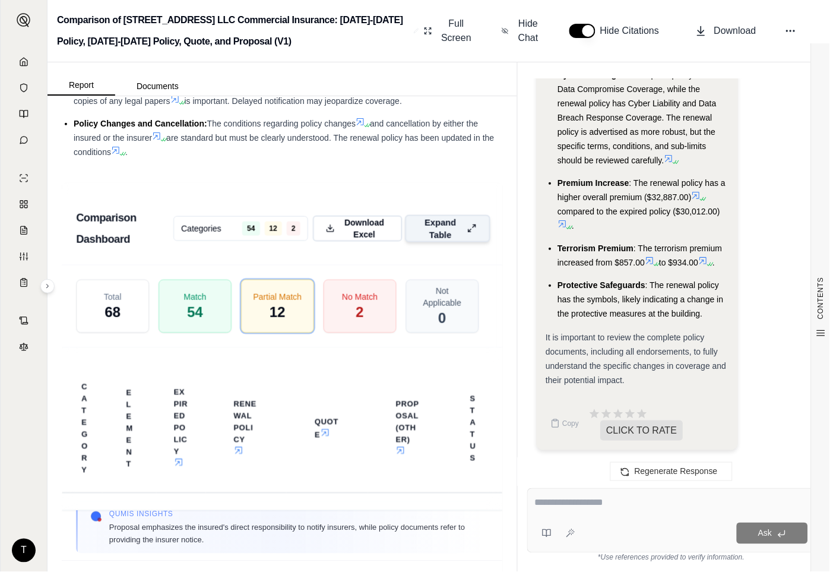
click at [400, 235] on div "Comparison Dashboard Categories 54 12 2 Download Excel Expand Table Total 68 Ma…" at bounding box center [282, 421] width 441 height 504
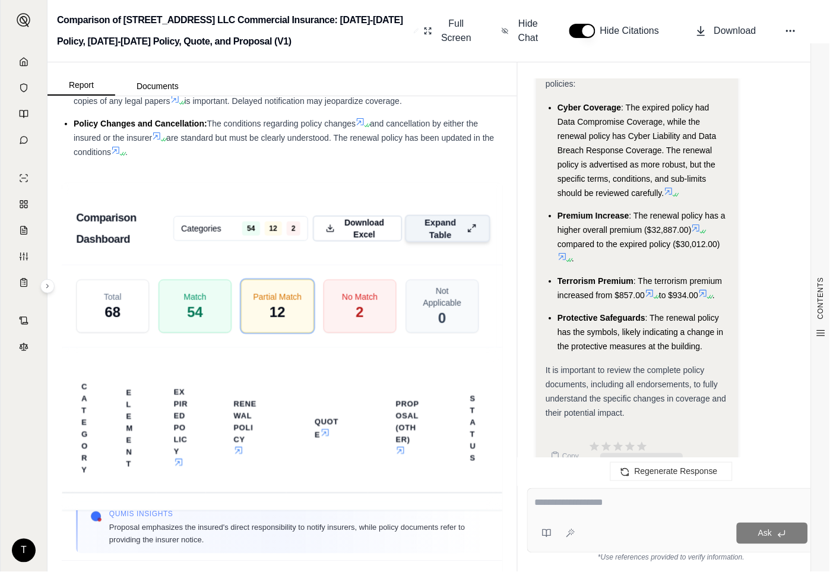
scroll to position [4833, 0]
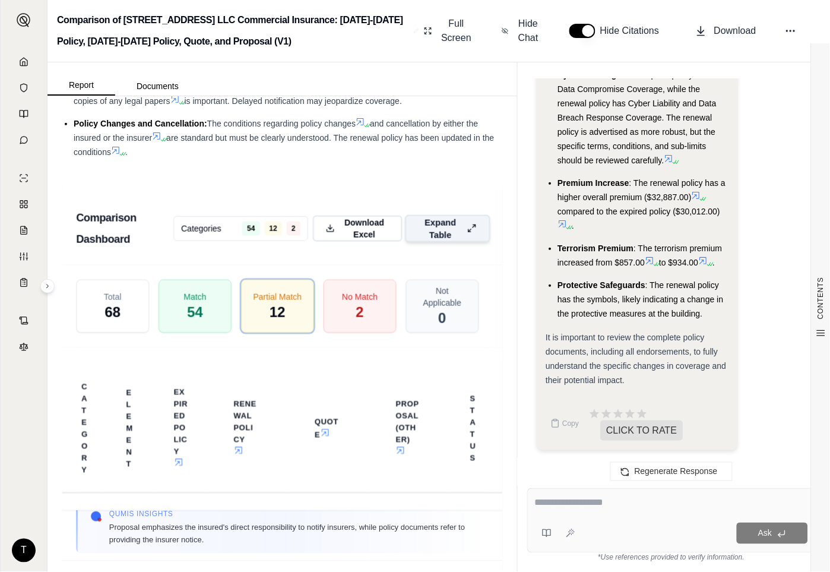
click at [555, 505] on textarea at bounding box center [671, 503] width 273 height 14
click at [567, 510] on div at bounding box center [671, 505] width 273 height 18
click at [562, 495] on div "Ask" at bounding box center [671, 520] width 289 height 65
click at [662, 504] on textarea "**********" at bounding box center [671, 503] width 273 height 14
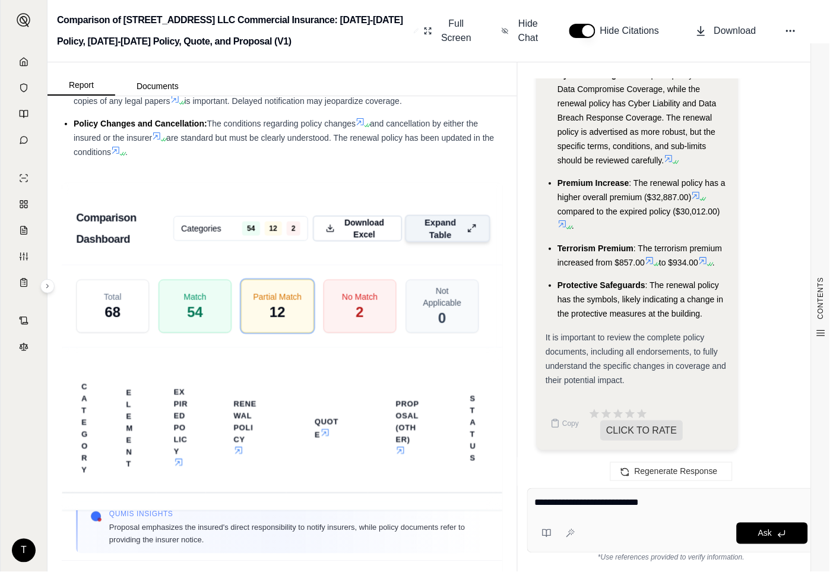
paste textarea "**********"
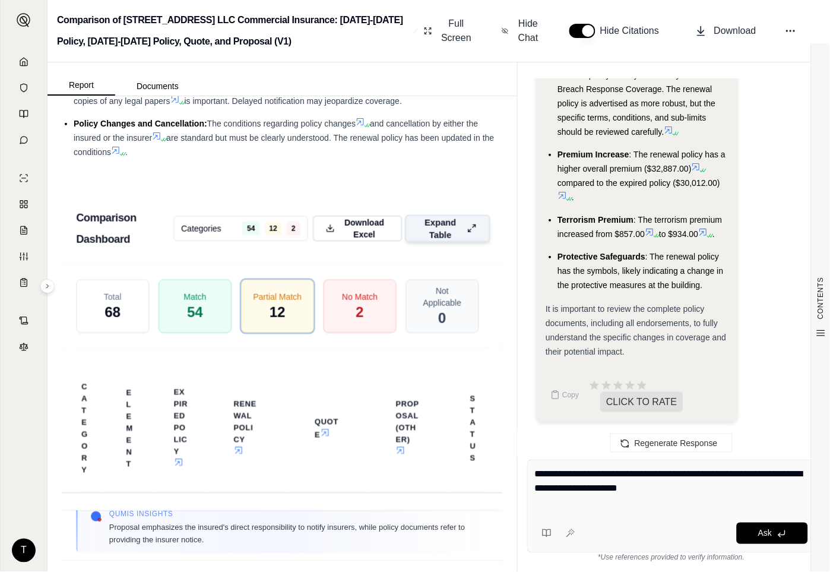
type textarea "**********"
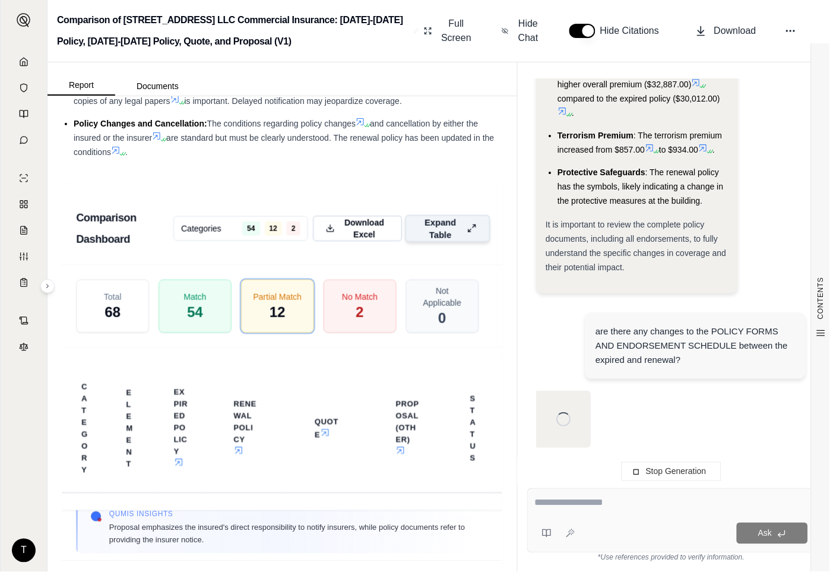
scroll to position [4737, 0]
click at [547, 535] on icon at bounding box center [549, 533] width 4 height 7
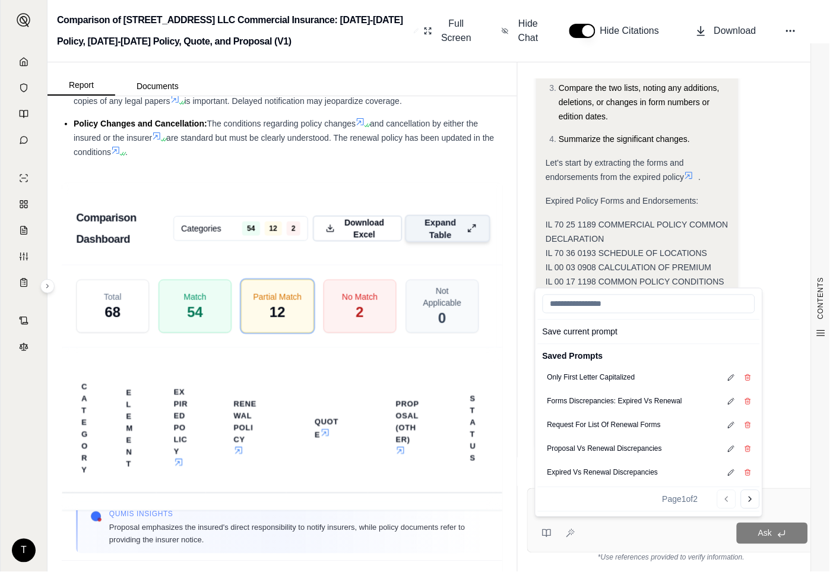
click at [770, 209] on div "Analysis: Okay, I need to compare the "COMMERCIAL POLICY FORMS AND ENDORSEMENT …" at bounding box center [672, 143] width 270 height 633
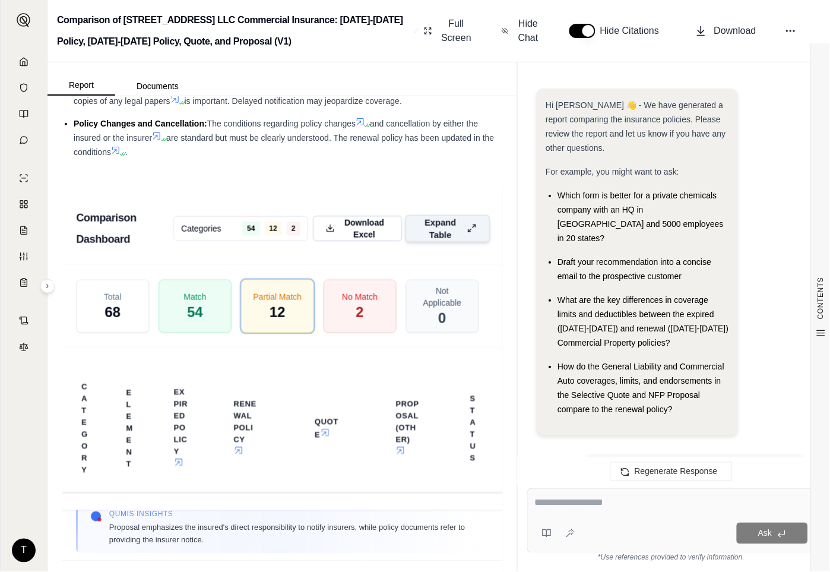
scroll to position [11846, 0]
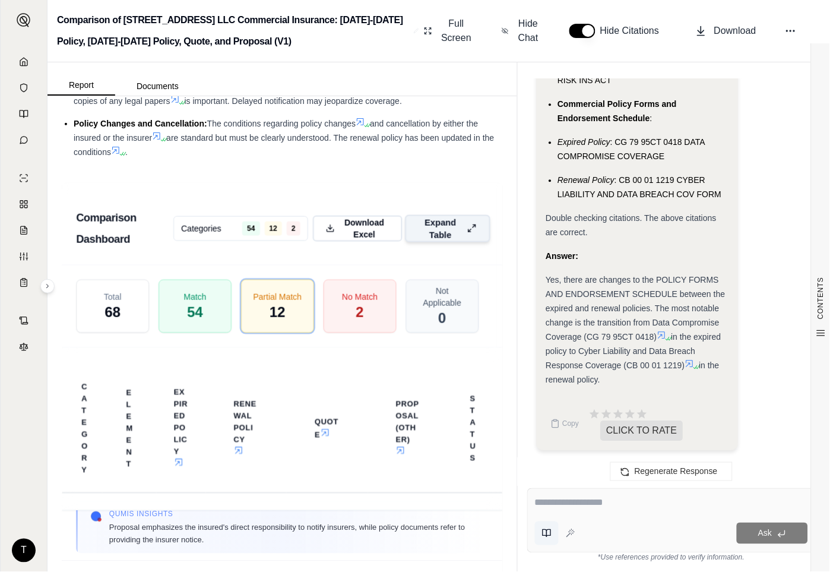
click at [545, 536] on icon at bounding box center [545, 533] width 4 height 7
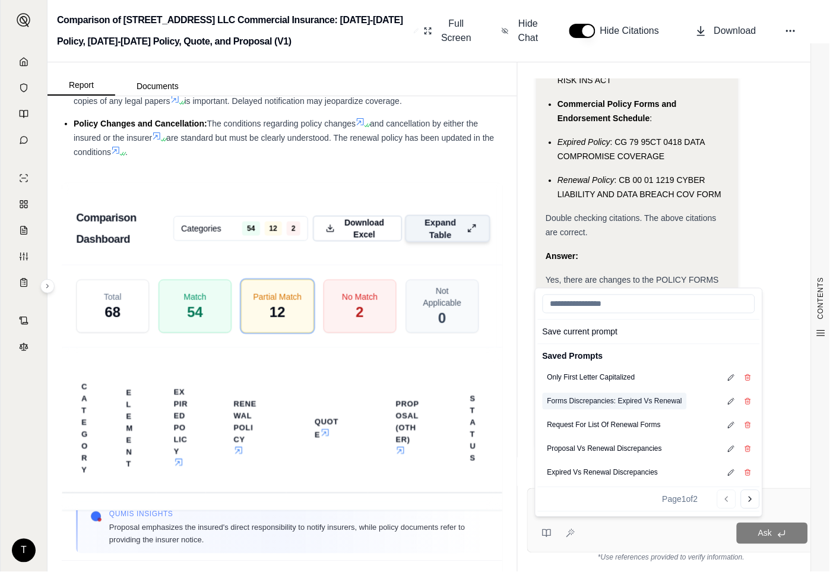
click at [606, 403] on button "Forms Discrepancies: Expired Vs Renewal" at bounding box center [615, 401] width 144 height 17
type textarea "**********"
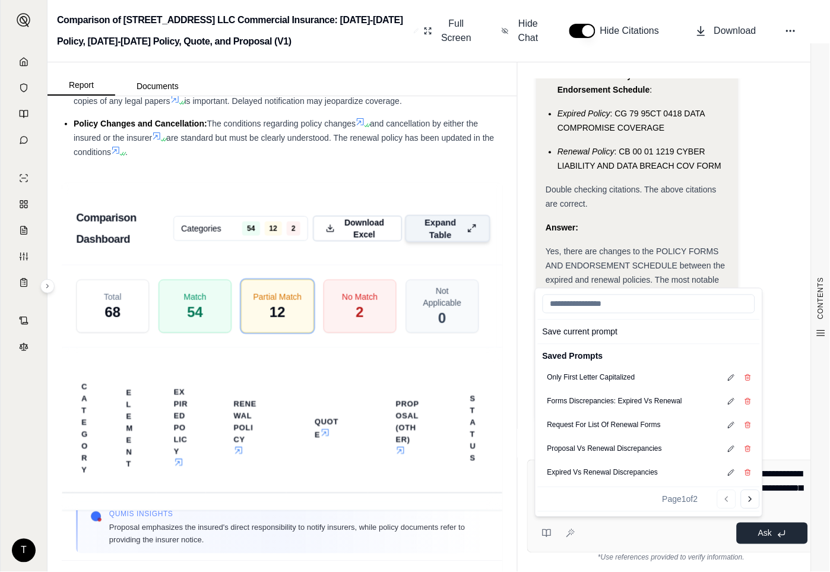
click at [777, 540] on button "Ask" at bounding box center [772, 533] width 71 height 21
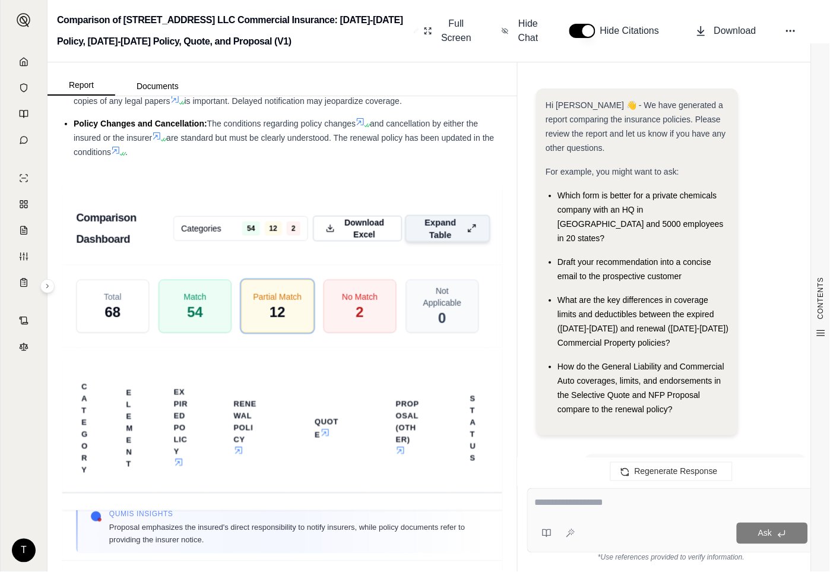
scroll to position [19050, 0]
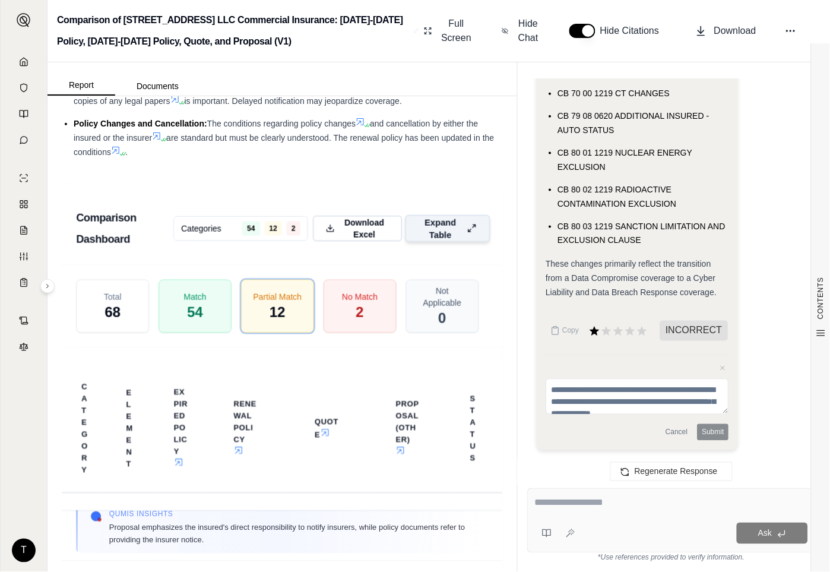
click at [539, 507] on textarea at bounding box center [671, 503] width 273 height 14
click at [615, 502] on textarea "**********" at bounding box center [671, 503] width 273 height 14
click at [785, 505] on textarea "**********" at bounding box center [671, 503] width 273 height 14
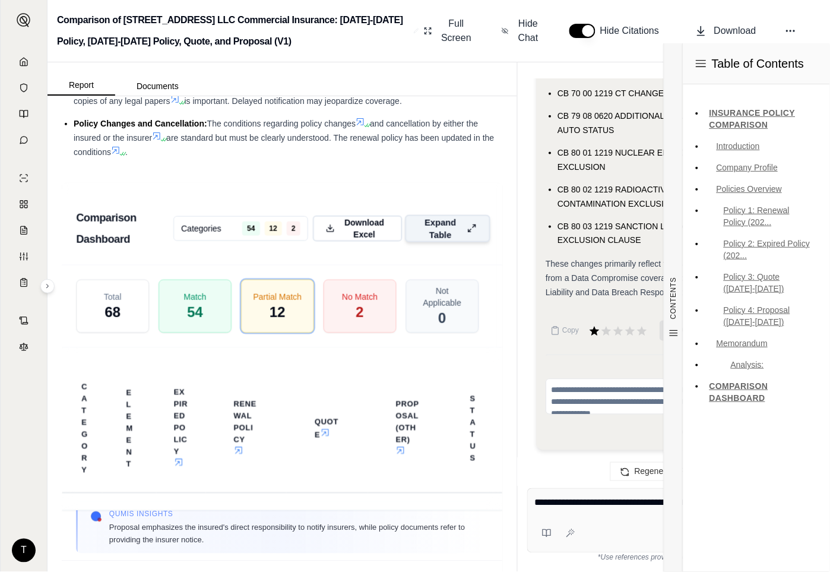
click at [643, 520] on div "**********" at bounding box center [671, 520] width 289 height 65
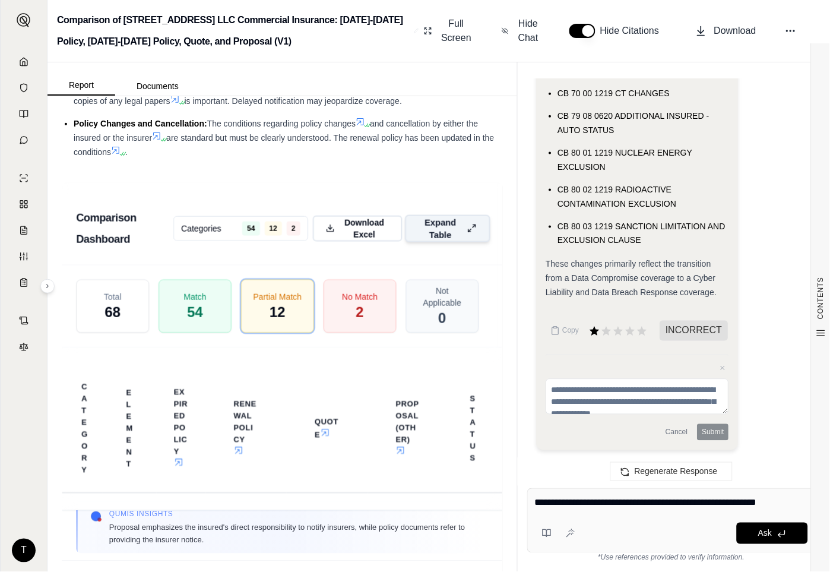
click at [697, 503] on textarea "**********" at bounding box center [671, 503] width 273 height 14
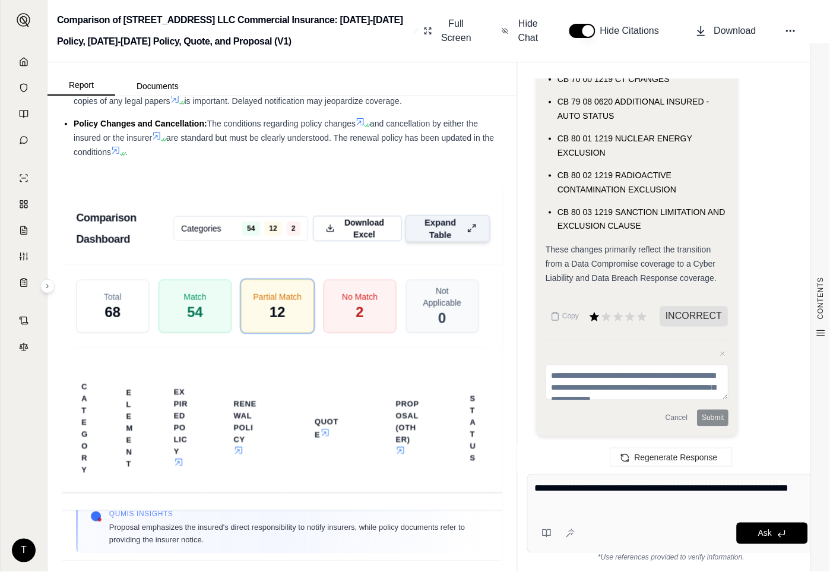
click at [578, 510] on div "**********" at bounding box center [671, 498] width 273 height 33
click at [577, 503] on textarea "**********" at bounding box center [671, 496] width 273 height 29
type textarea "**********"
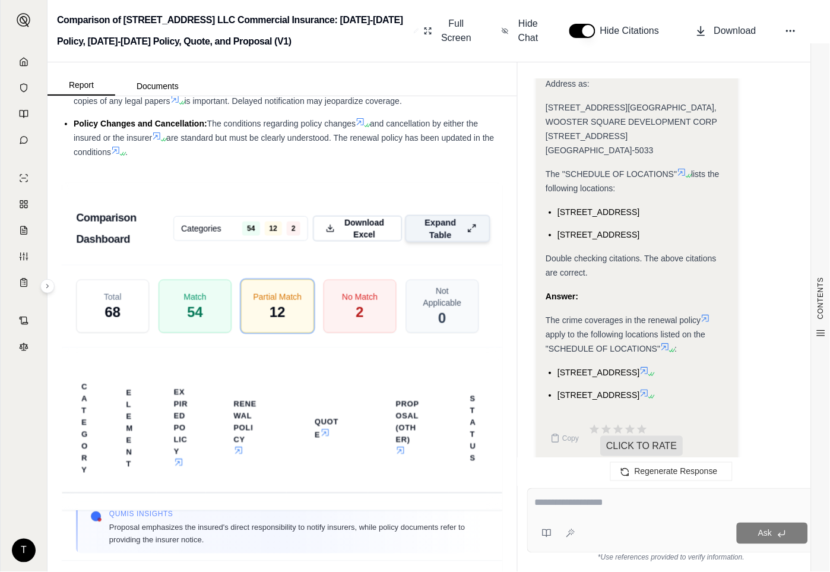
scroll to position [20688, 0]
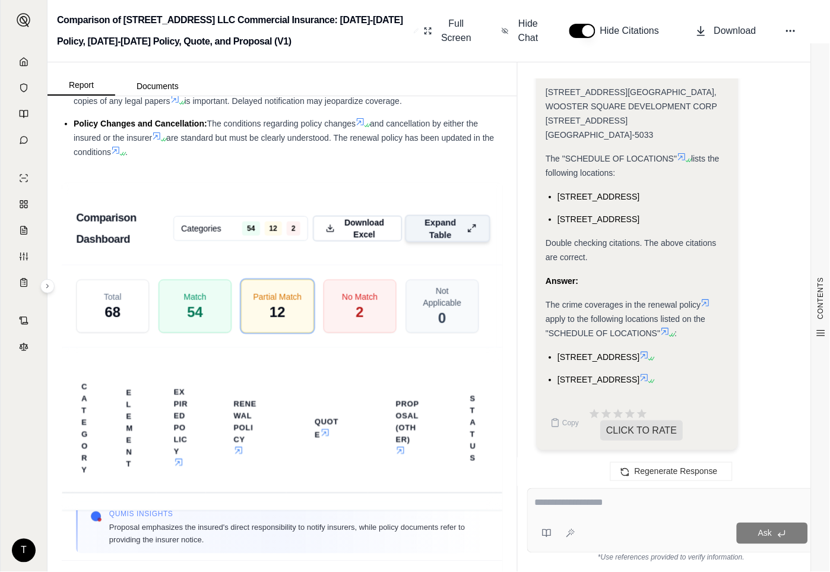
click at [564, 512] on div at bounding box center [671, 505] width 273 height 18
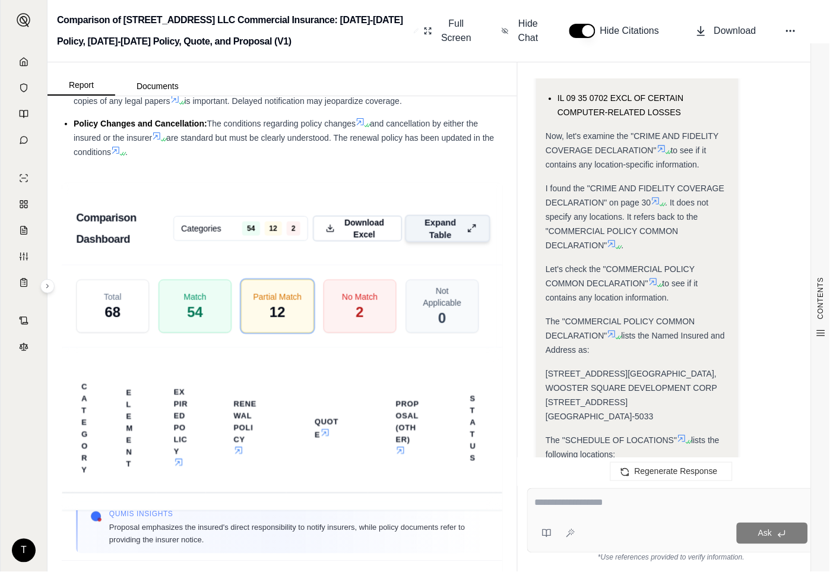
scroll to position [20292, 0]
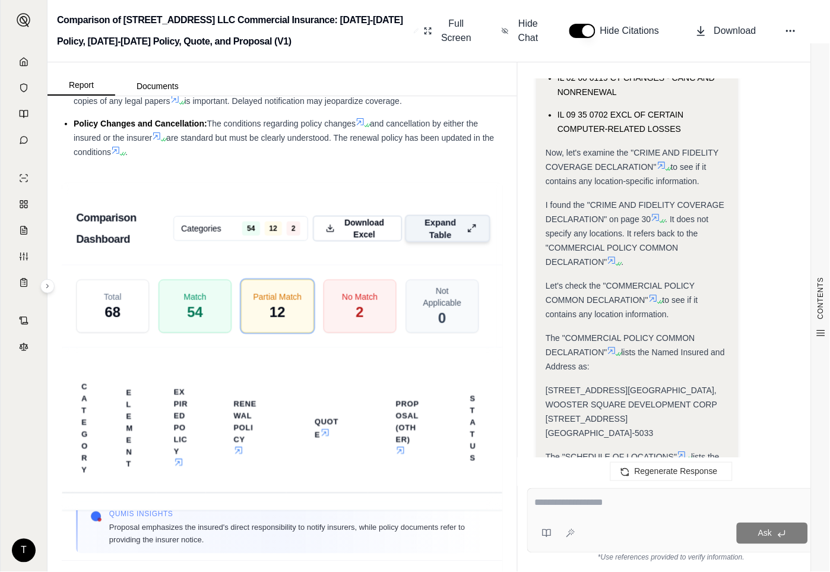
click at [545, 502] on textarea at bounding box center [671, 503] width 273 height 14
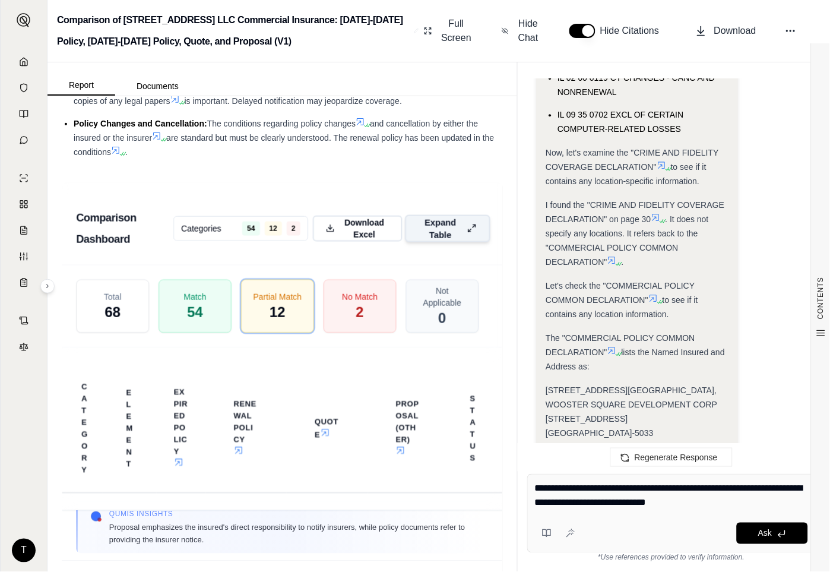
type textarea "**********"
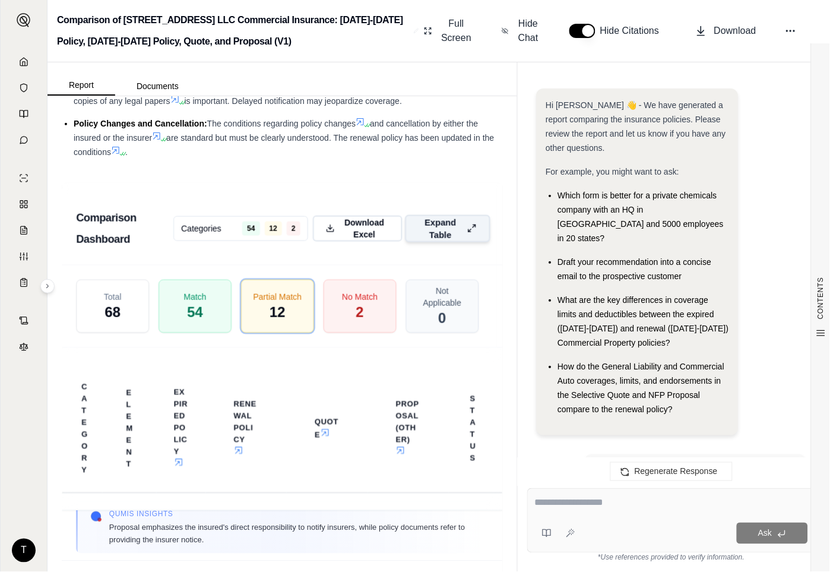
scroll to position [21665, 0]
